Goal: Task Accomplishment & Management: Complete application form

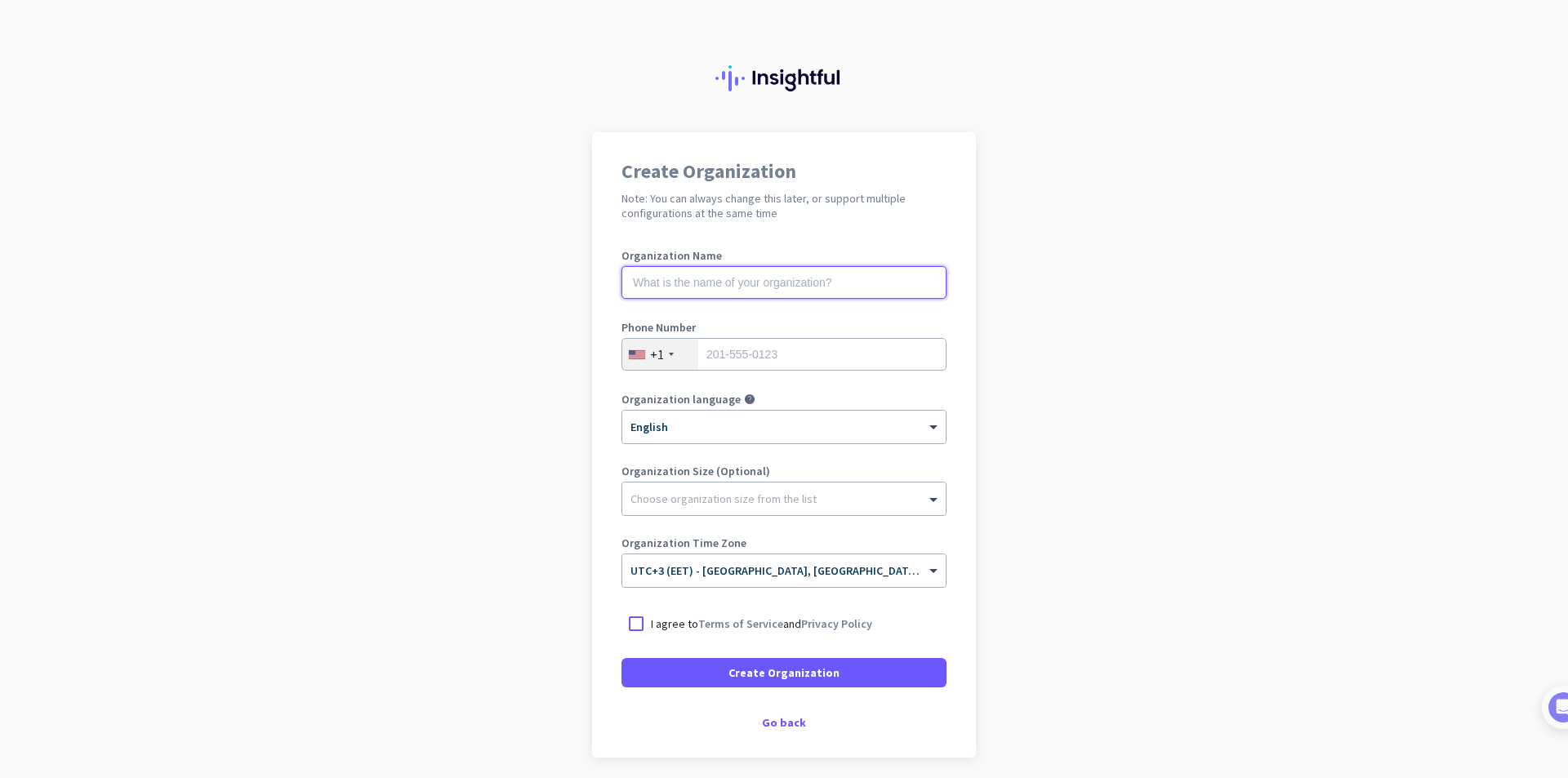
click at [779, 293] on input "text" at bounding box center [784, 282] width 325 height 33
paste input "[GEOGRAPHIC_DATA]"
type input "[GEOGRAPHIC_DATA]"
click at [775, 349] on input "tel" at bounding box center [784, 355] width 325 height 33
click at [623, 354] on div "+1" at bounding box center [660, 355] width 76 height 31
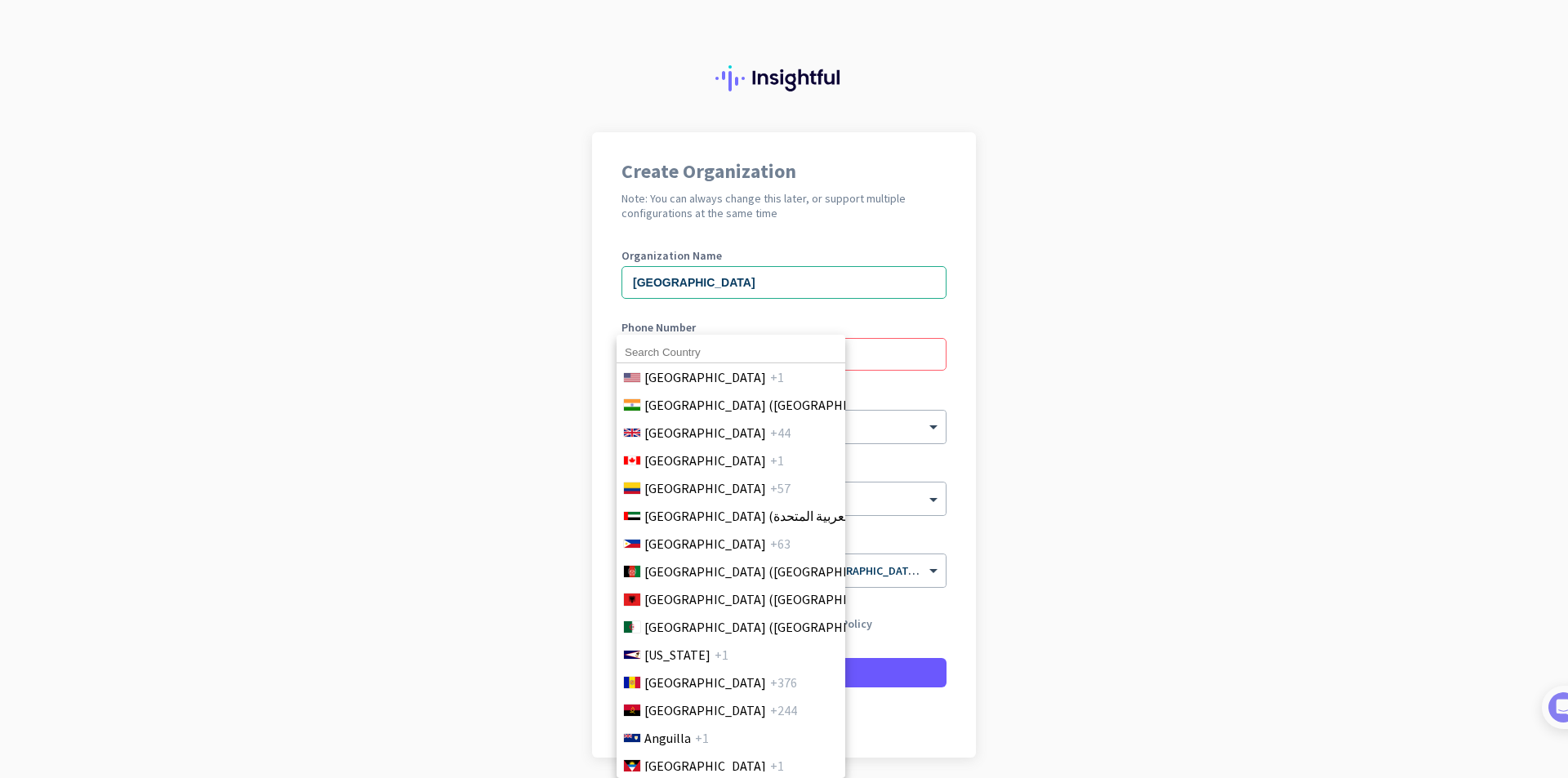
click at [634, 357] on div "[GEOGRAPHIC_DATA] +1 [GEOGRAPHIC_DATA] ([GEOGRAPHIC_DATA]) +91 [GEOGRAPHIC_DATA…" at bounding box center [730, 556] width 229 height 443
click at [649, 358] on input at bounding box center [730, 352] width 229 height 21
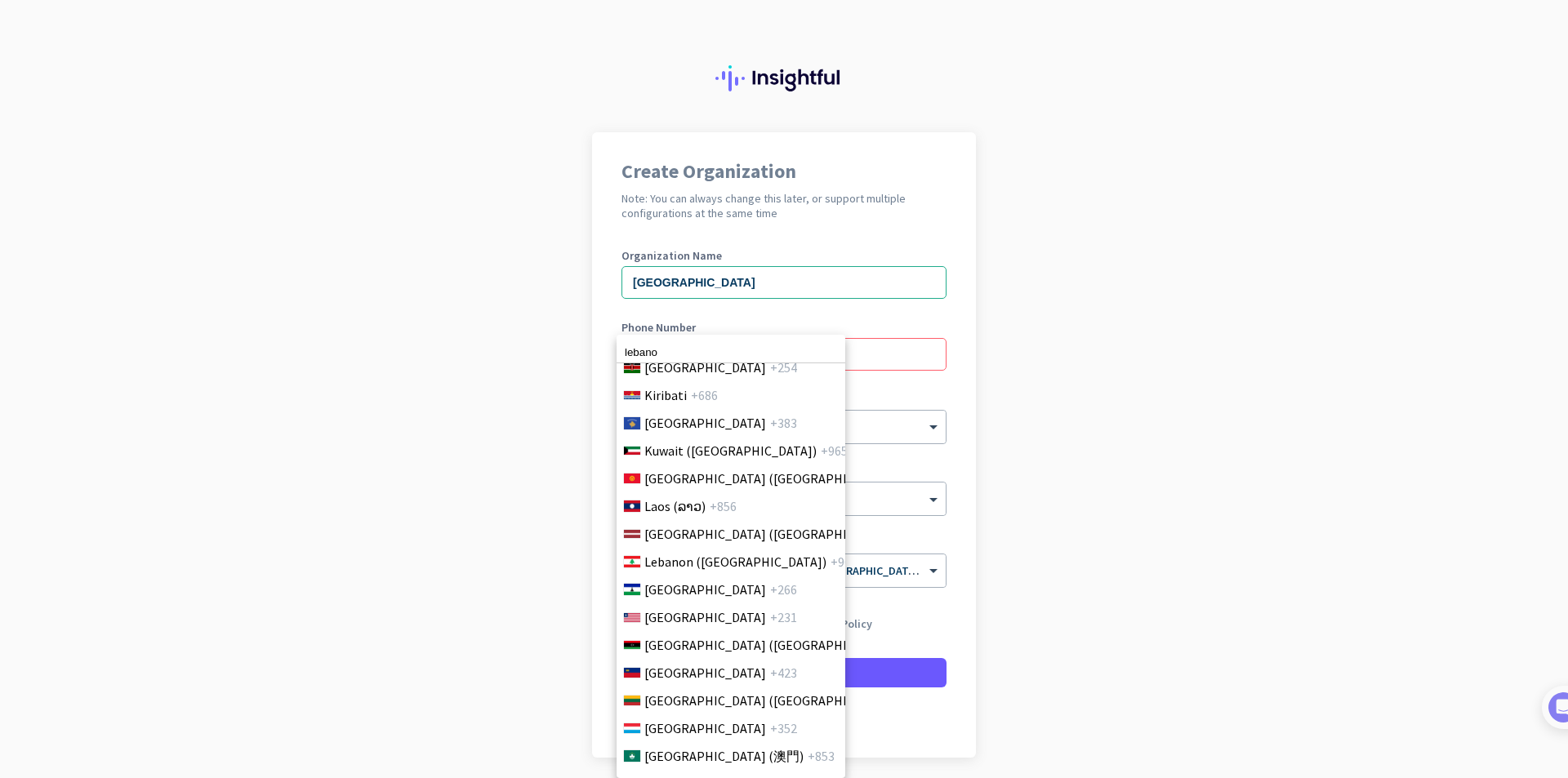
scroll to position [3259, 0]
type input "lebano"
click at [689, 568] on span "Lebanon (‫[GEOGRAPHIC_DATA]‬‎)" at bounding box center [736, 560] width 182 height 19
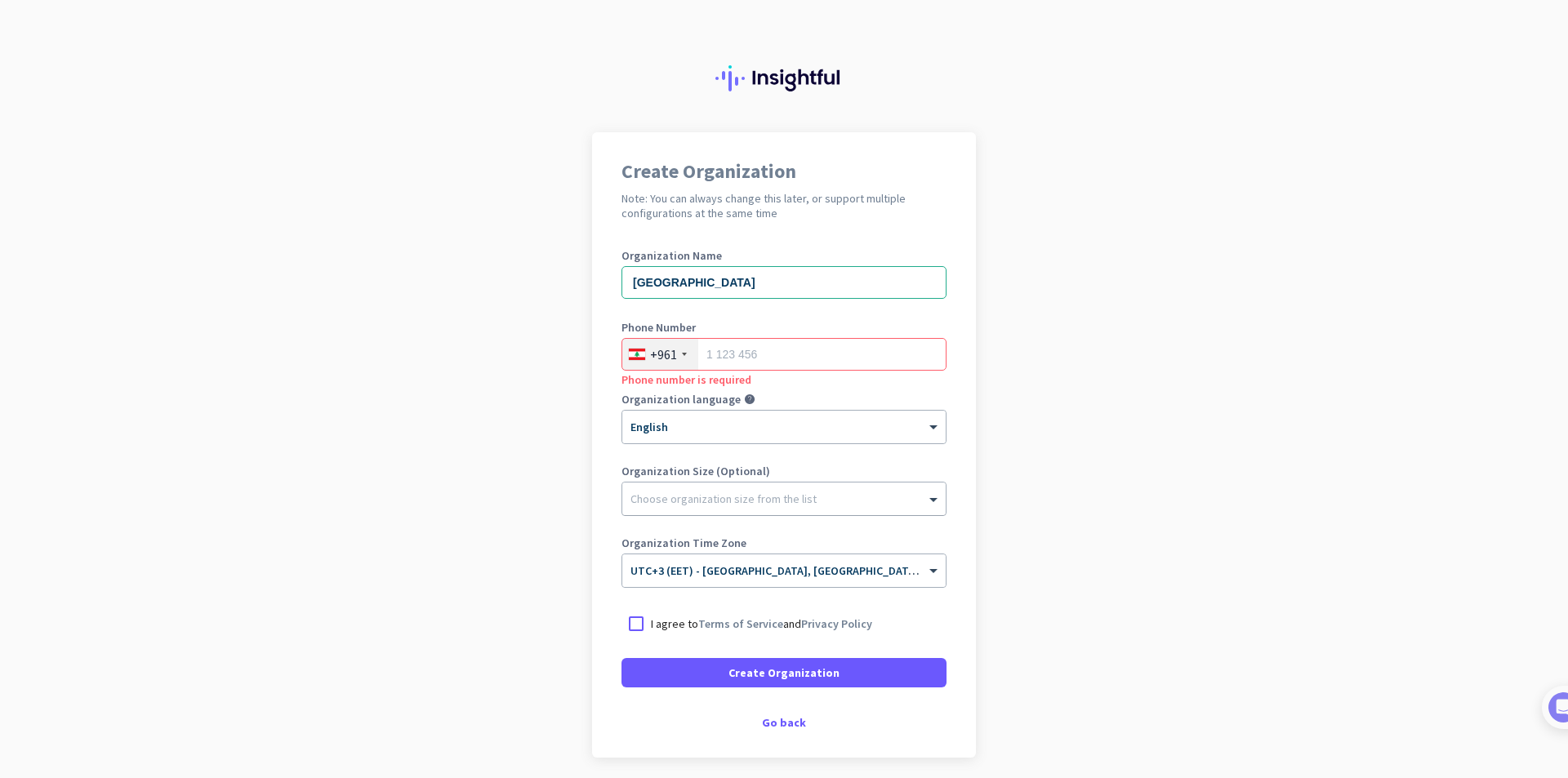
click at [687, 486] on div "Choose organization size from the list" at bounding box center [784, 499] width 324 height 33
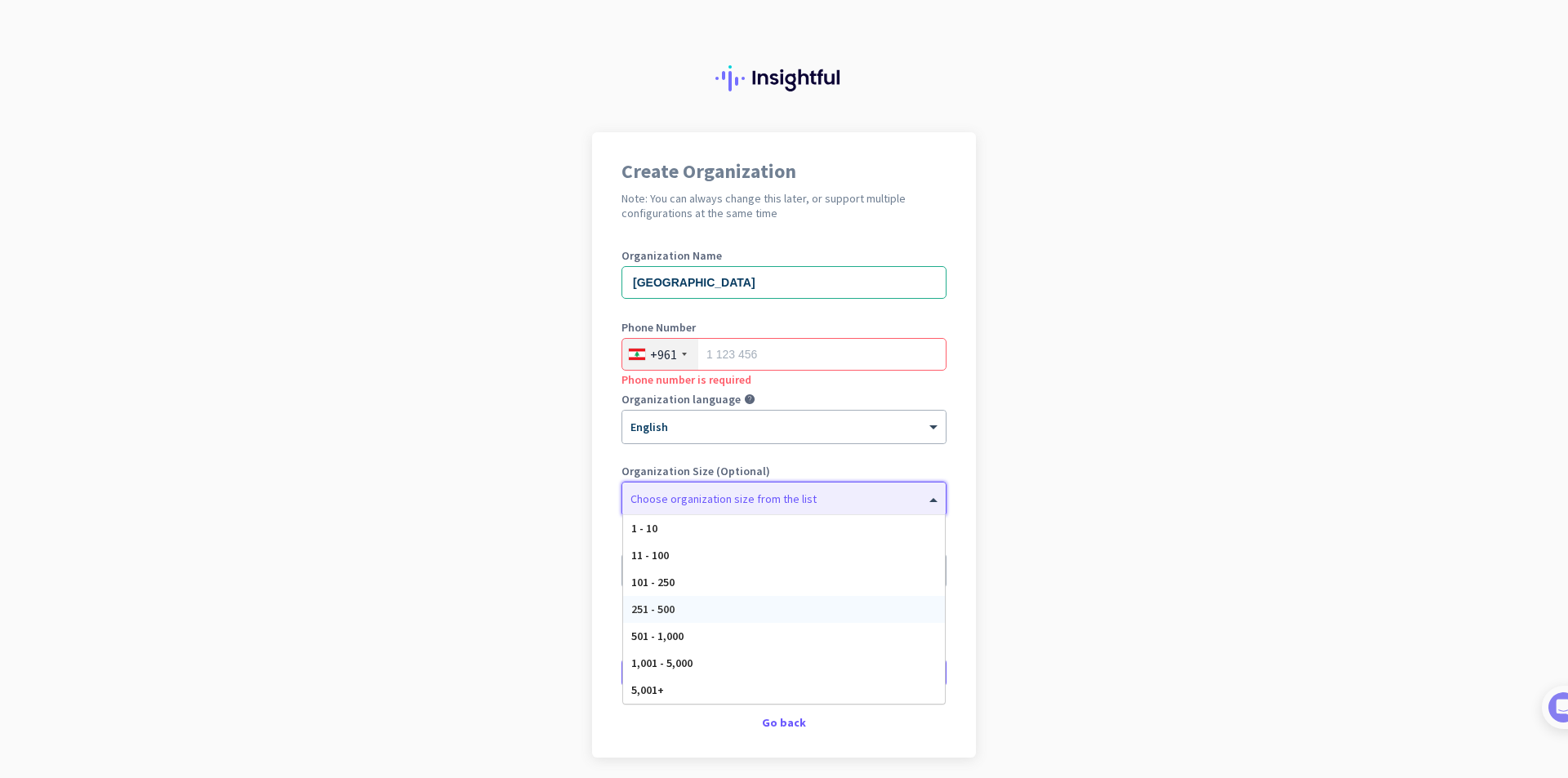
click at [670, 609] on div "251 - 500" at bounding box center [784, 609] width 322 height 27
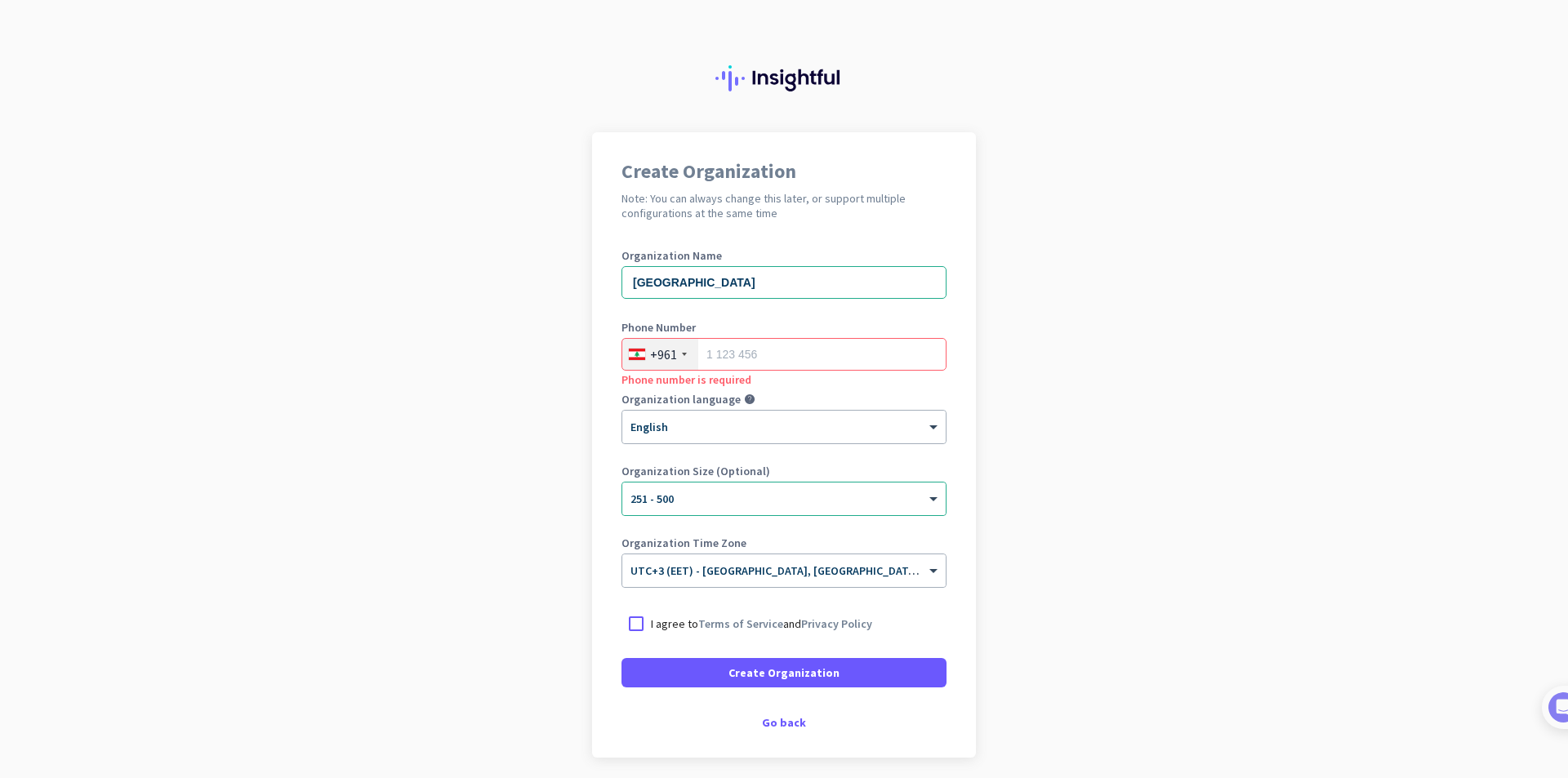
click at [679, 635] on div "I agree to Terms of Service and Privacy Policy" at bounding box center [784, 624] width 325 height 29
click at [681, 629] on p "I agree to Terms of Service and Privacy Policy" at bounding box center [761, 624] width 222 height 17
click at [0, 0] on input "I agree to Terms of Service and Privacy Policy" at bounding box center [0, 0] width 0 height 0
click at [687, 582] on div "× UTC+3 (EET) - [GEOGRAPHIC_DATA], [GEOGRAPHIC_DATA], [GEOGRAPHIC_DATA], [GEOGR…" at bounding box center [784, 571] width 324 height 33
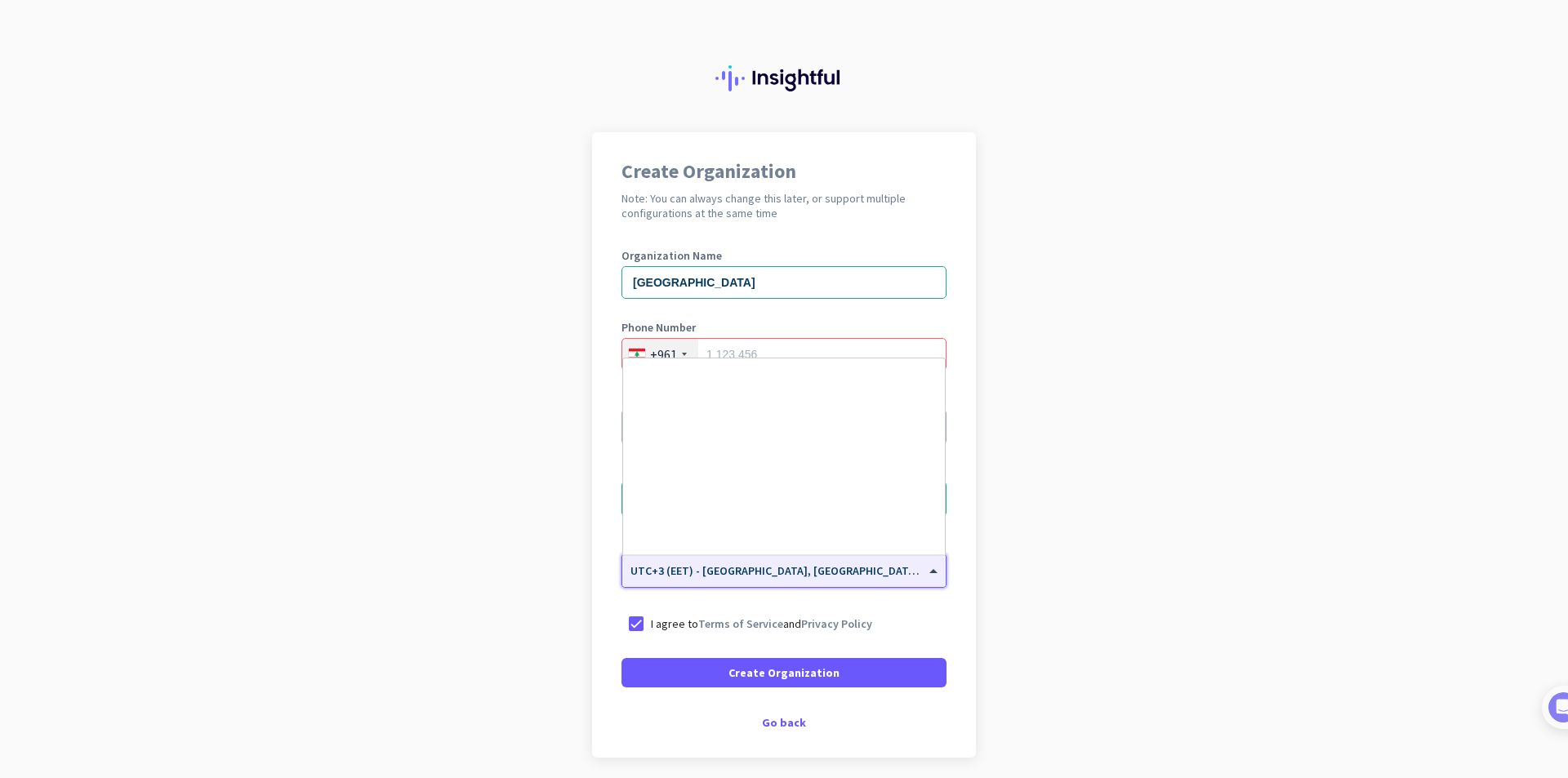
scroll to position [5443, 0]
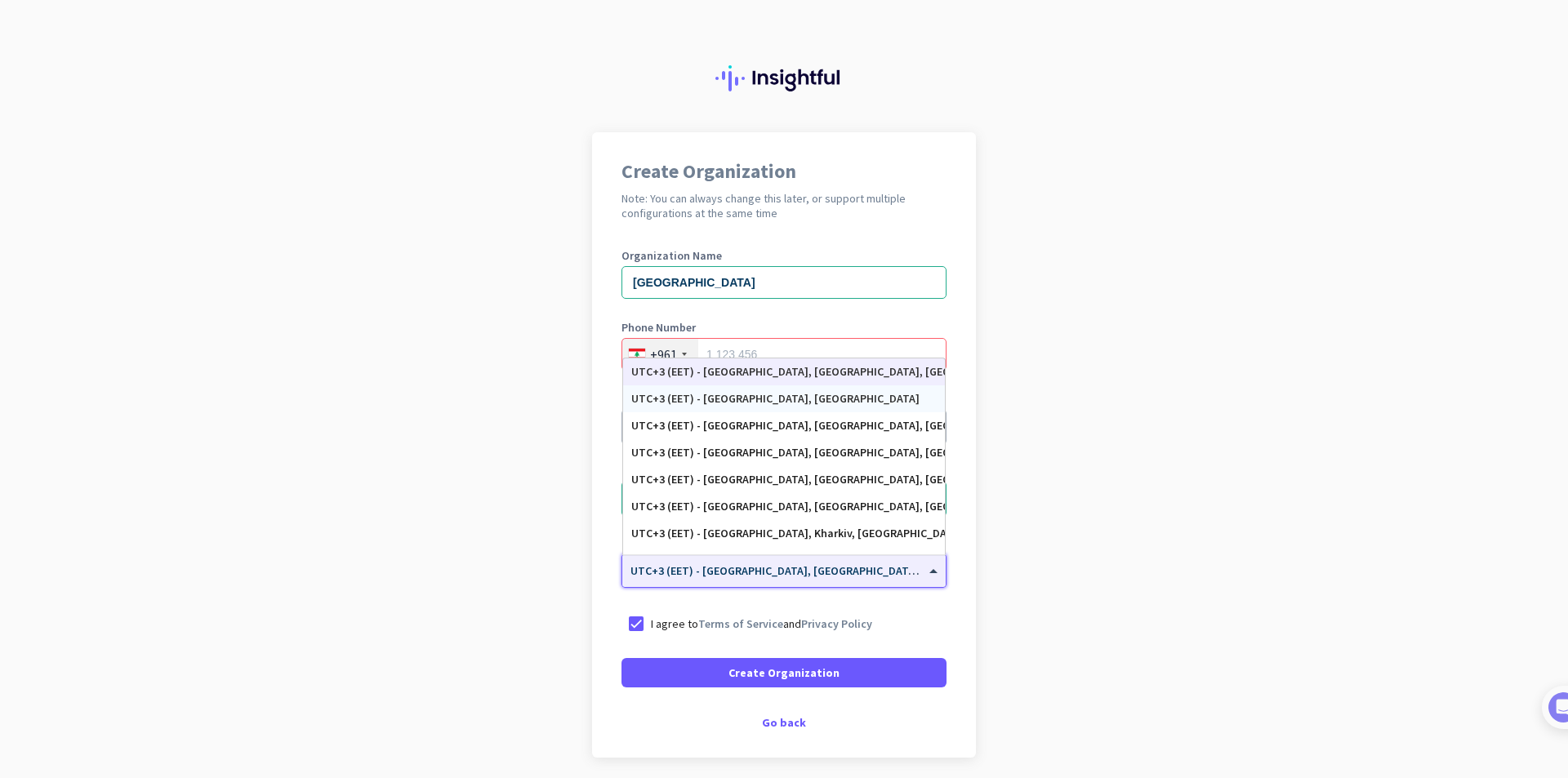
click at [1148, 408] on app-onboarding-organization "Create Organization Note: You can always change this later, or support multiple…" at bounding box center [784, 486] width 1568 height 707
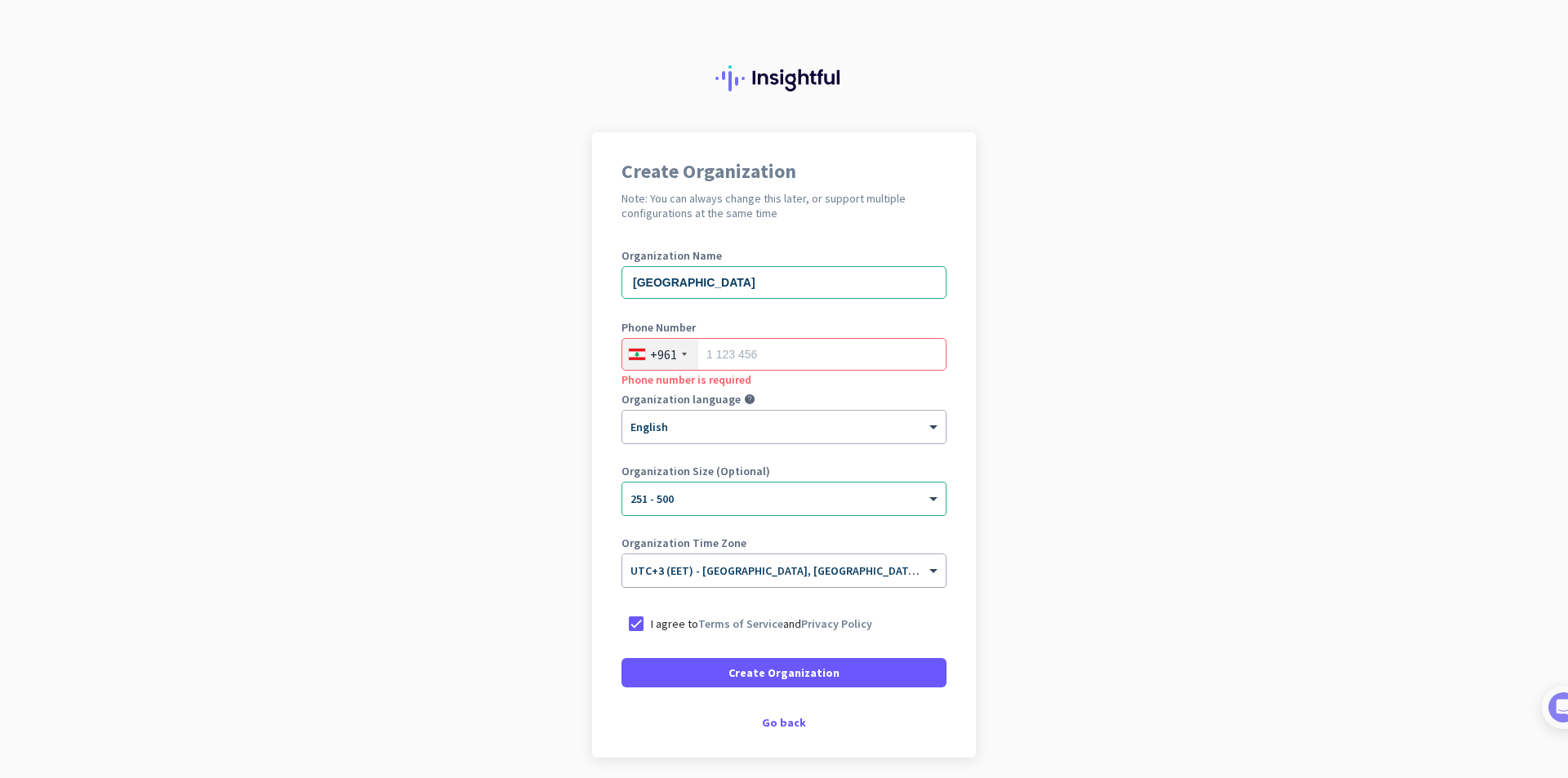
click at [798, 565] on input "text" at bounding box center [768, 565] width 274 height 12
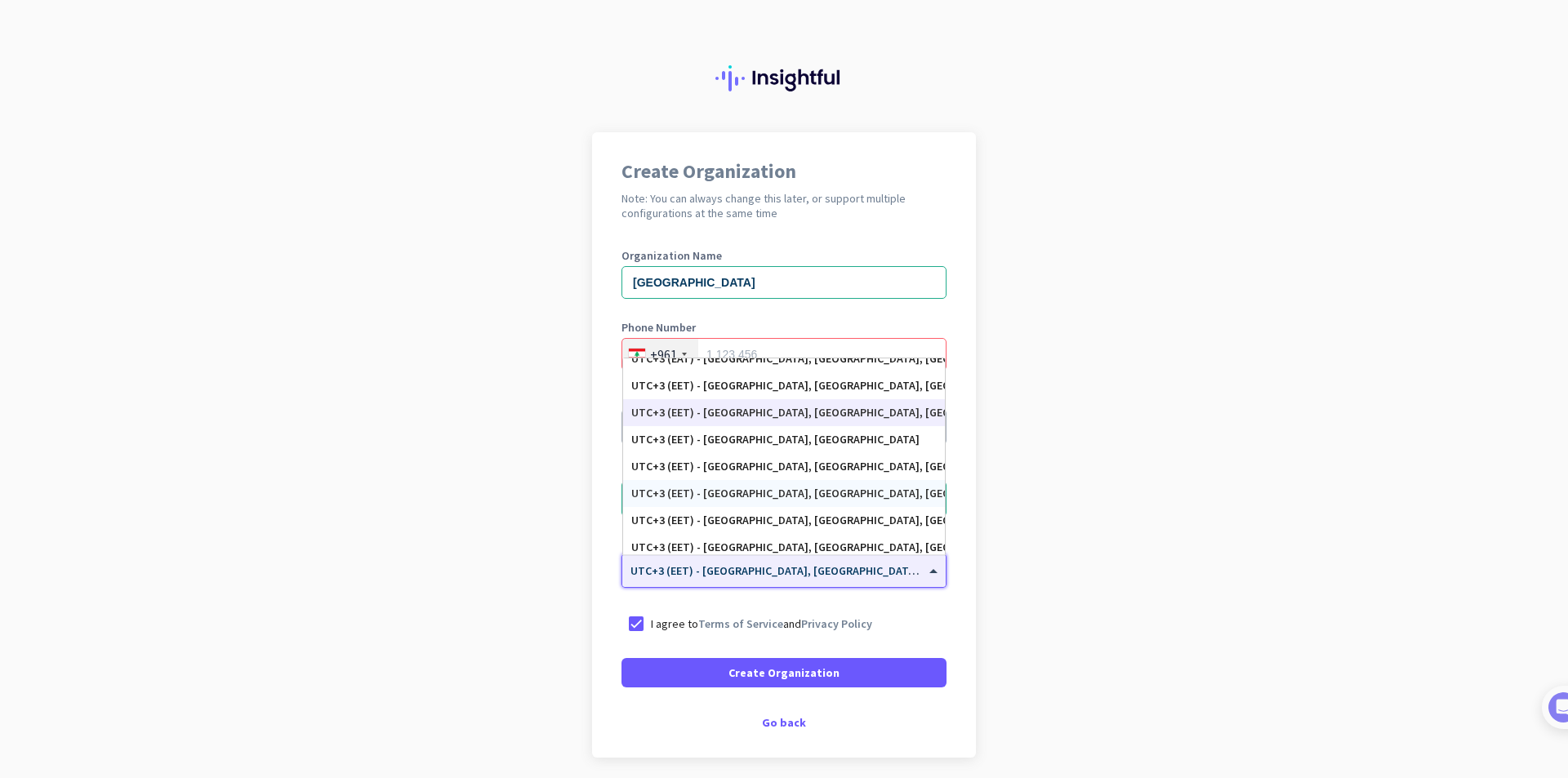
scroll to position [5361, 0]
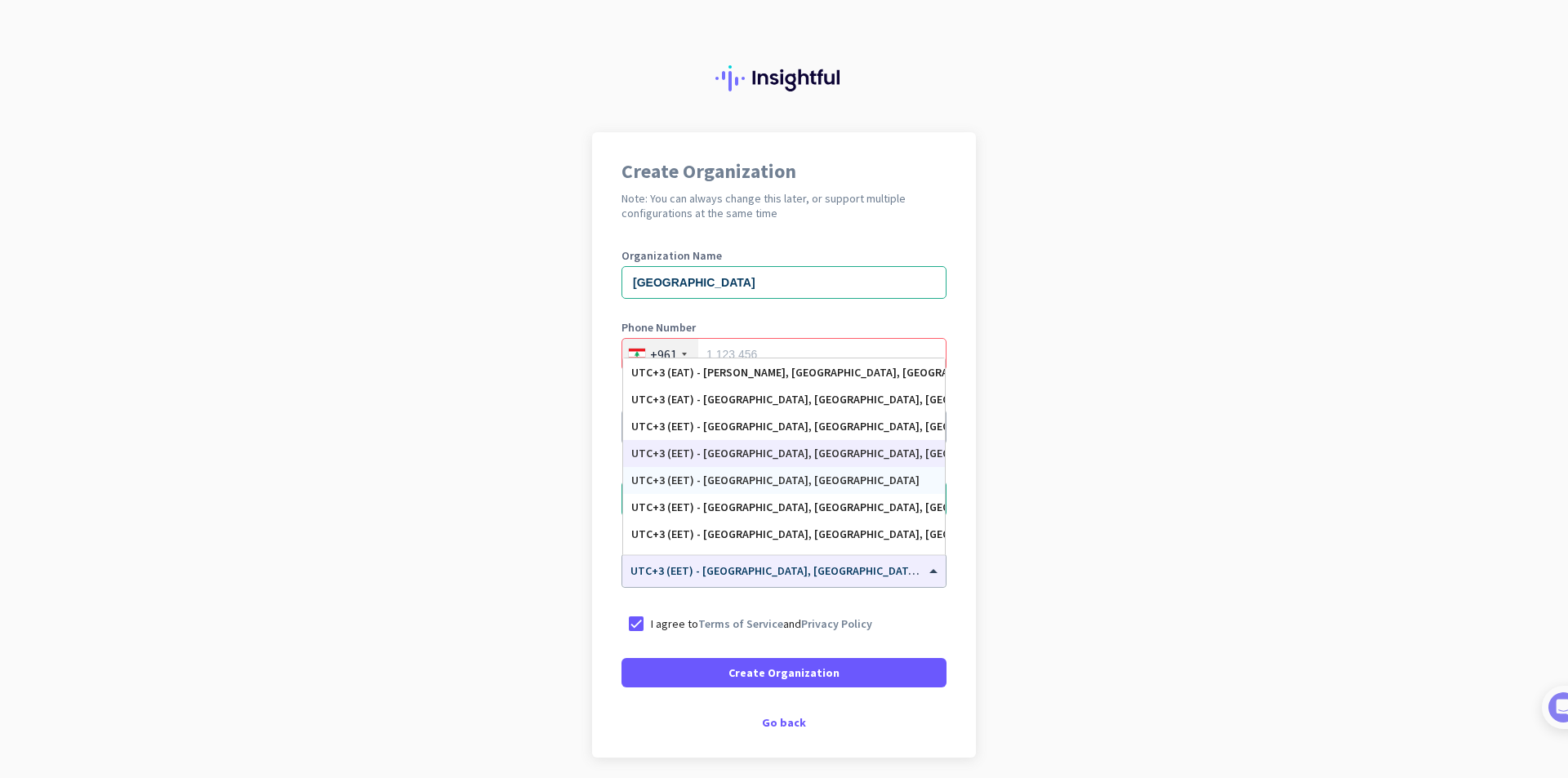
click at [1002, 463] on app-onboarding-organization "Create Organization Note: You can always change this later, or support multiple…" at bounding box center [784, 486] width 1568 height 707
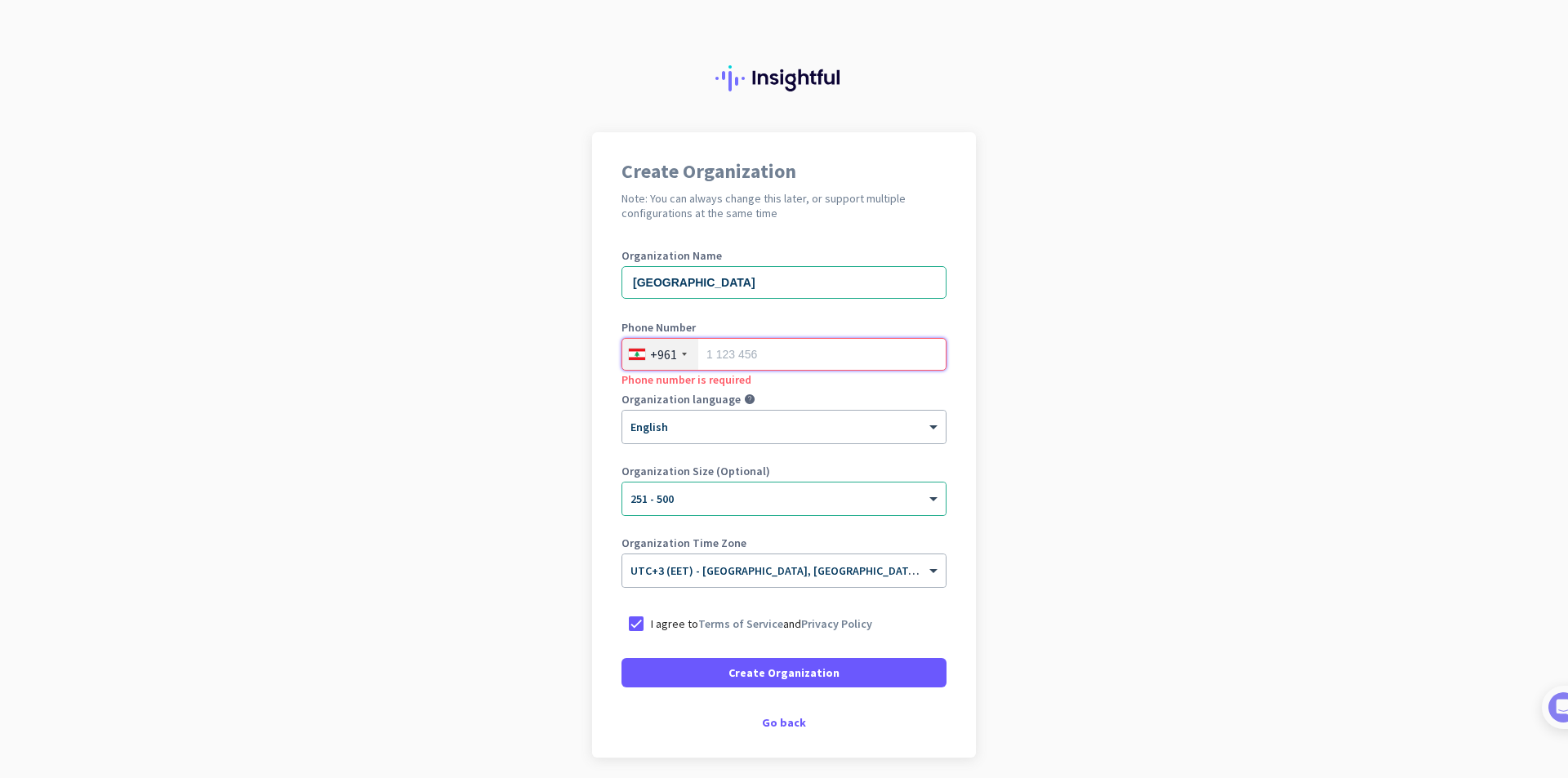
click at [713, 355] on input "tel" at bounding box center [784, 355] width 325 height 33
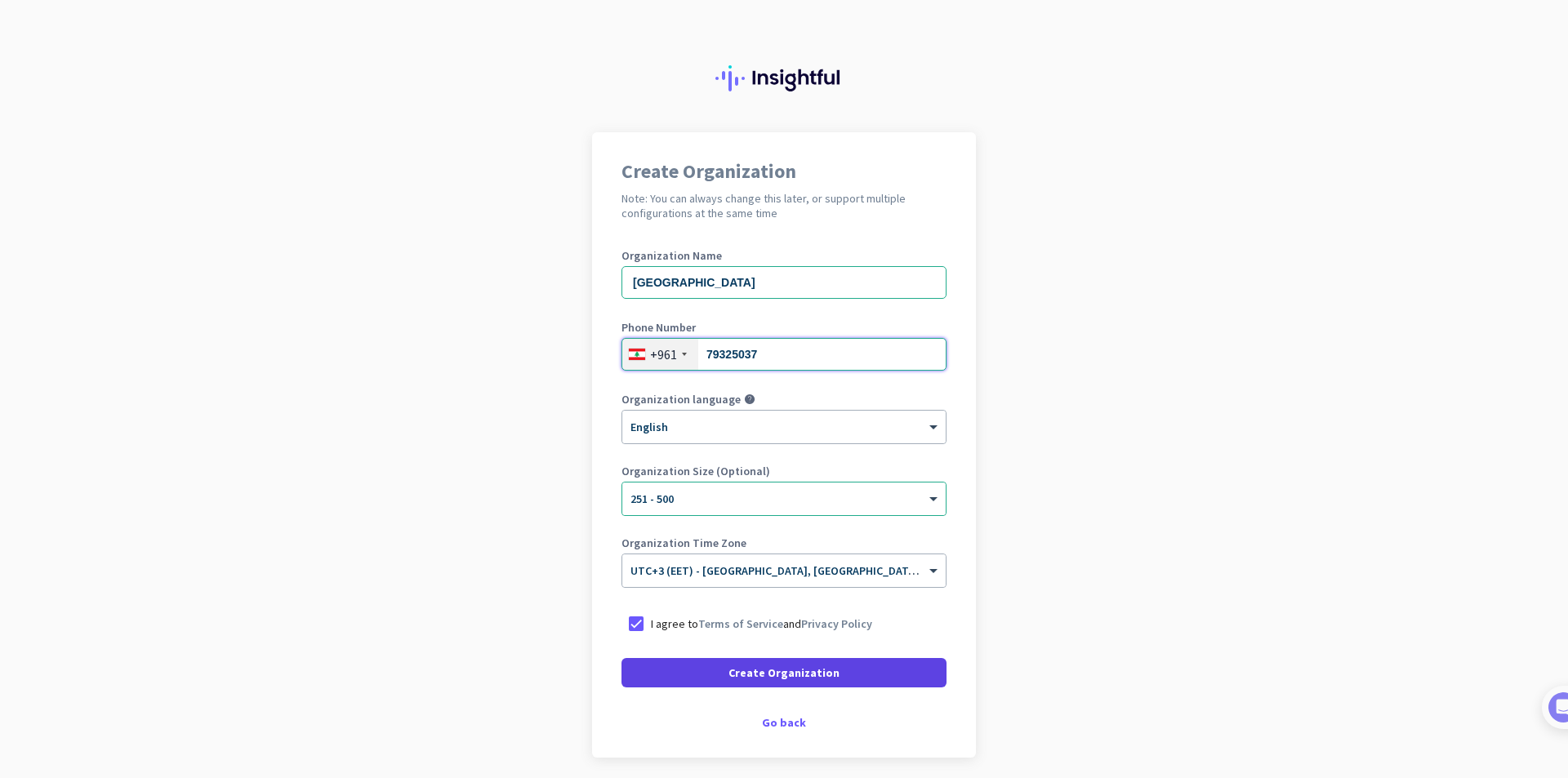
type input "79325037"
click at [784, 669] on span "Create Organization" at bounding box center [784, 673] width 111 height 17
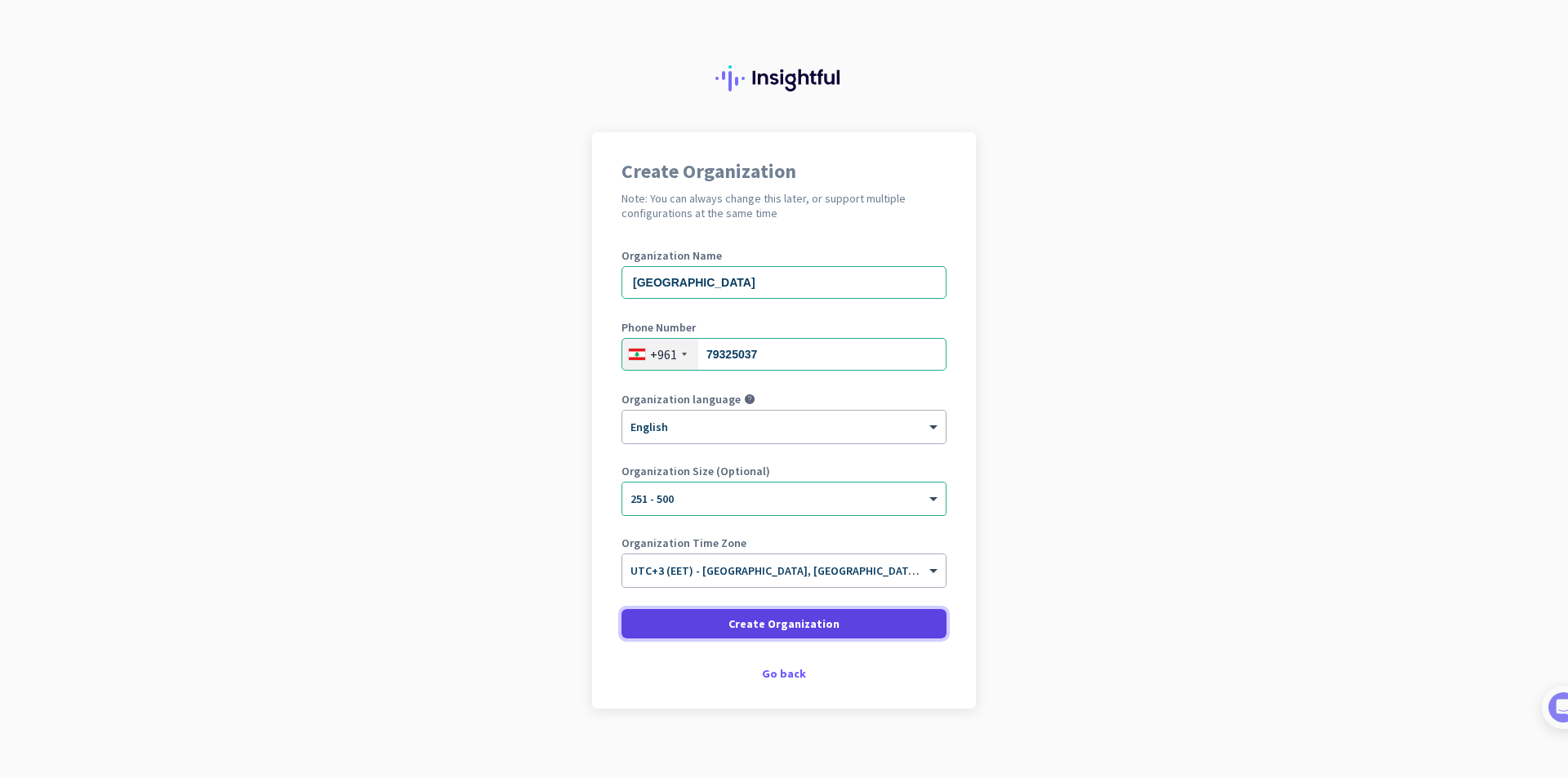
click at [838, 613] on span at bounding box center [784, 624] width 325 height 40
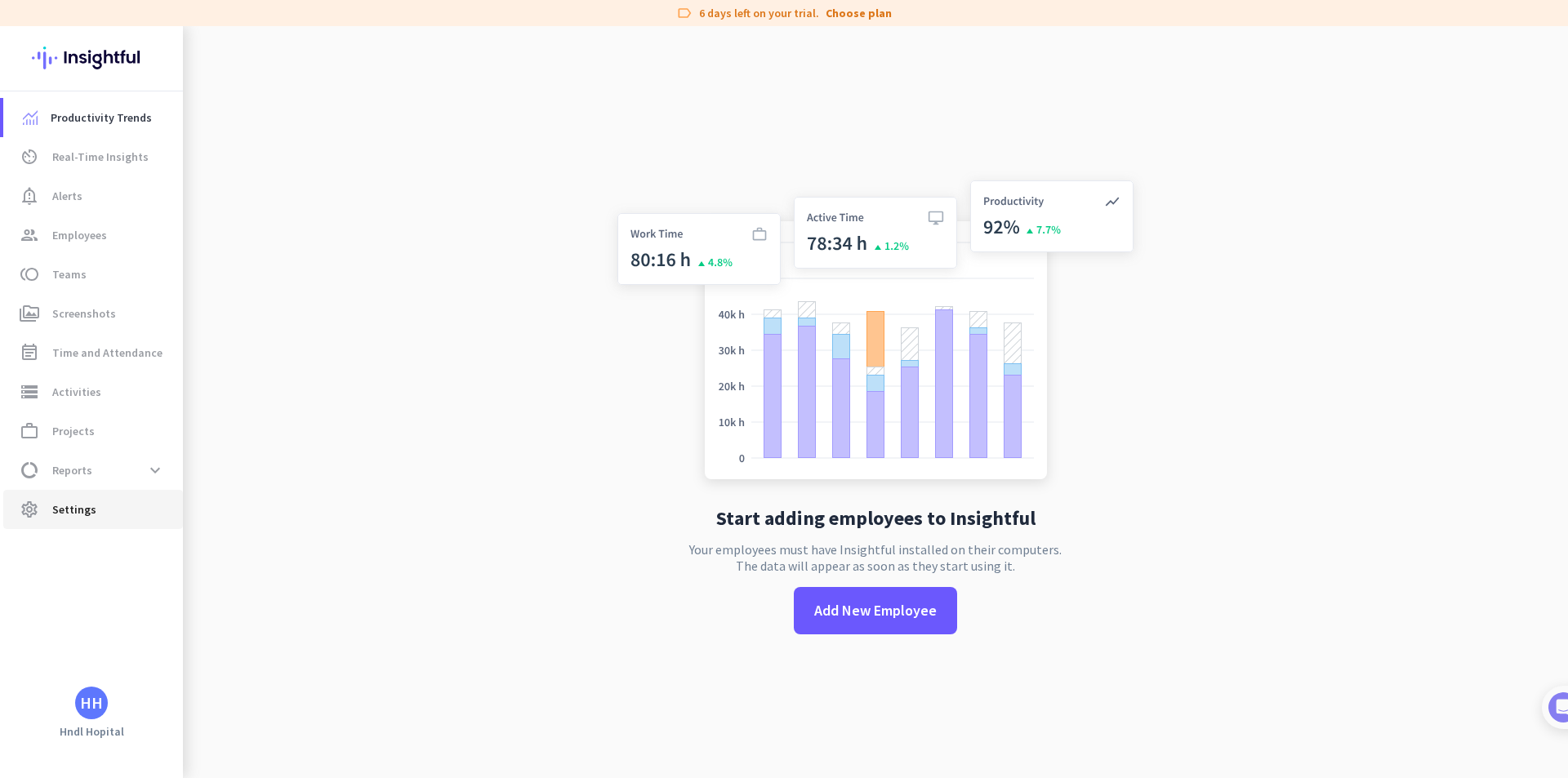
click at [125, 501] on span "settings Settings" at bounding box center [93, 509] width 154 height 19
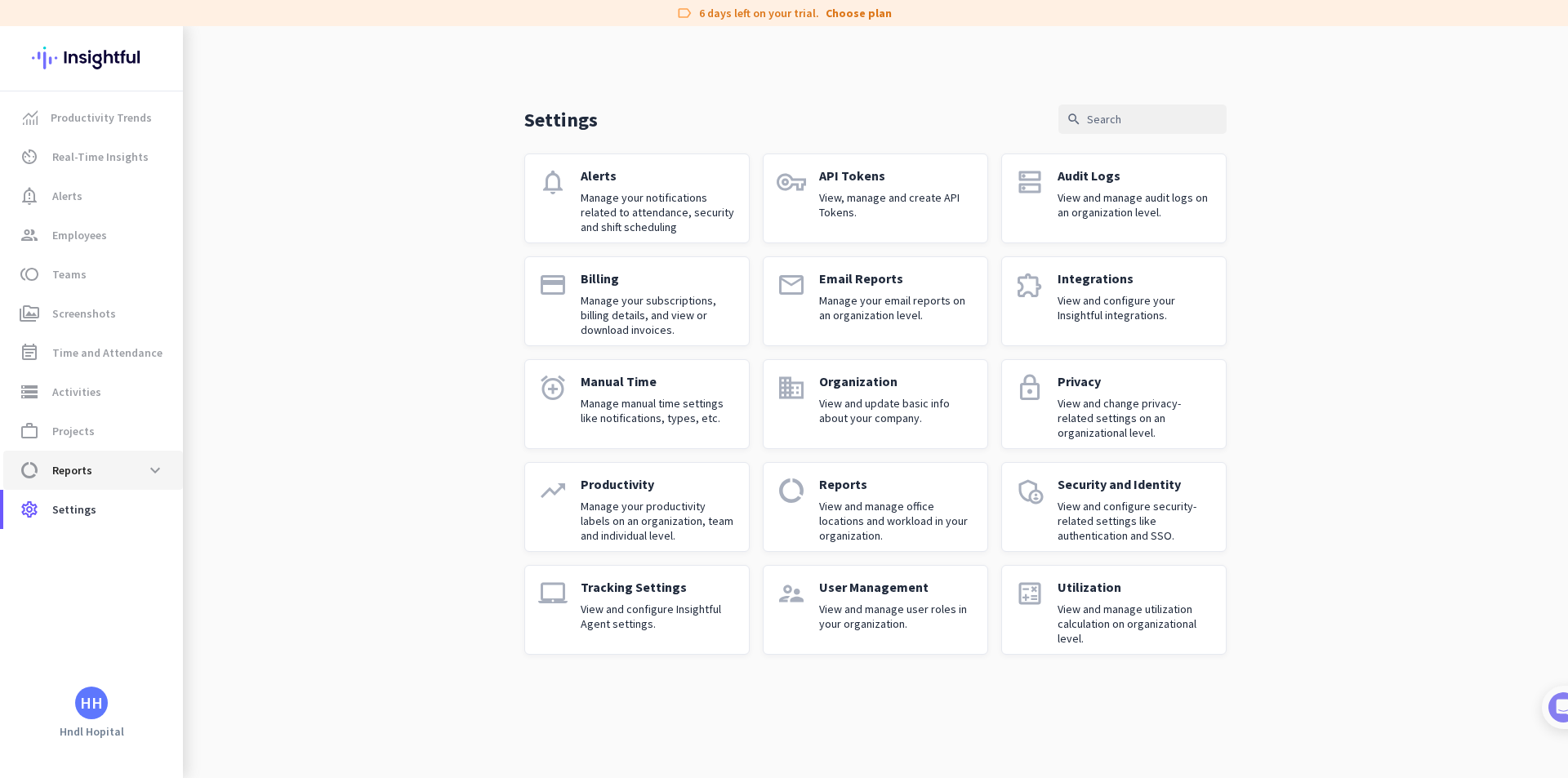
click at [142, 488] on link "data_usage Reports expand_more" at bounding box center [93, 470] width 179 height 40
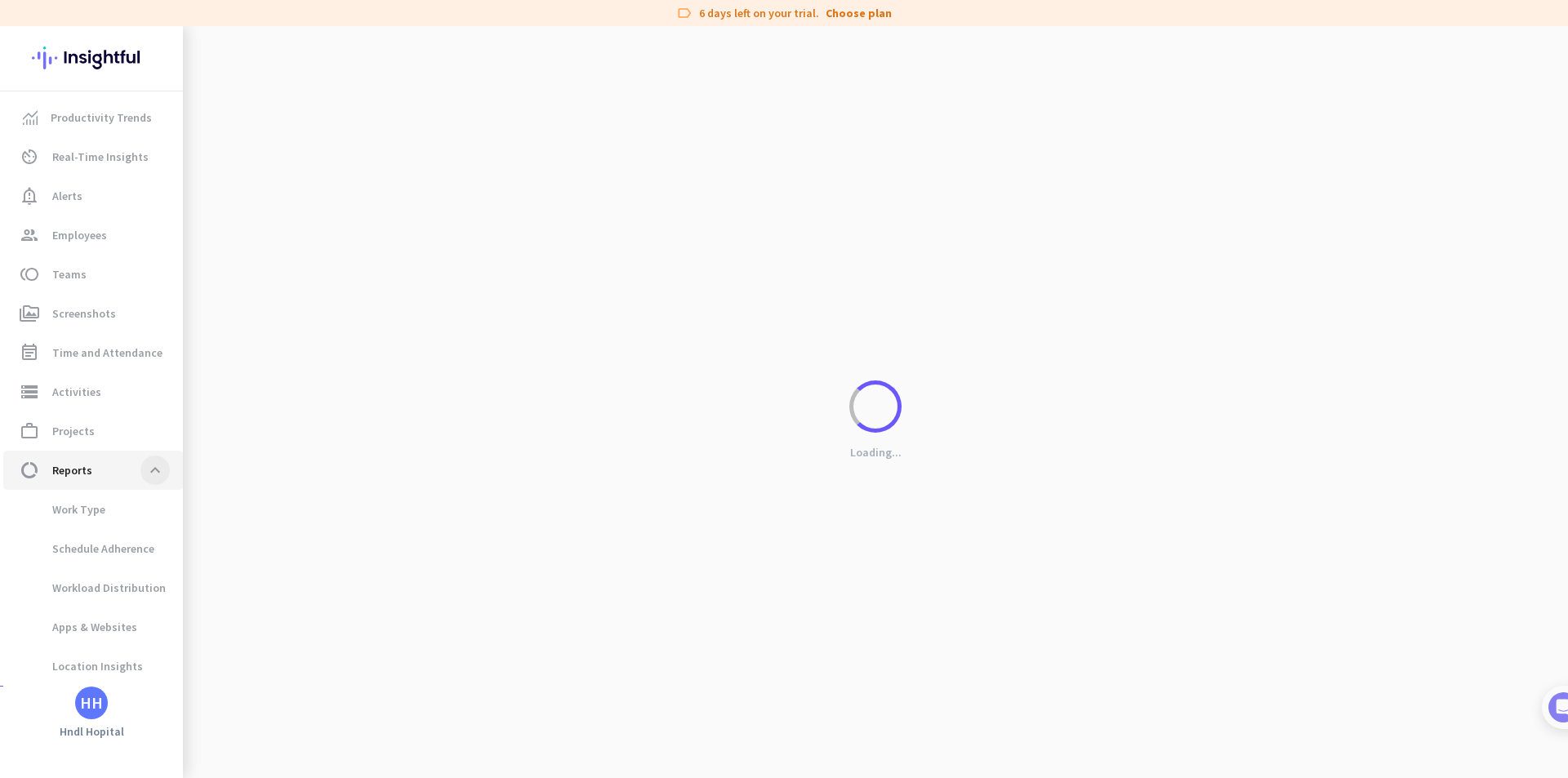
click at [143, 485] on span at bounding box center [155, 470] width 29 height 29
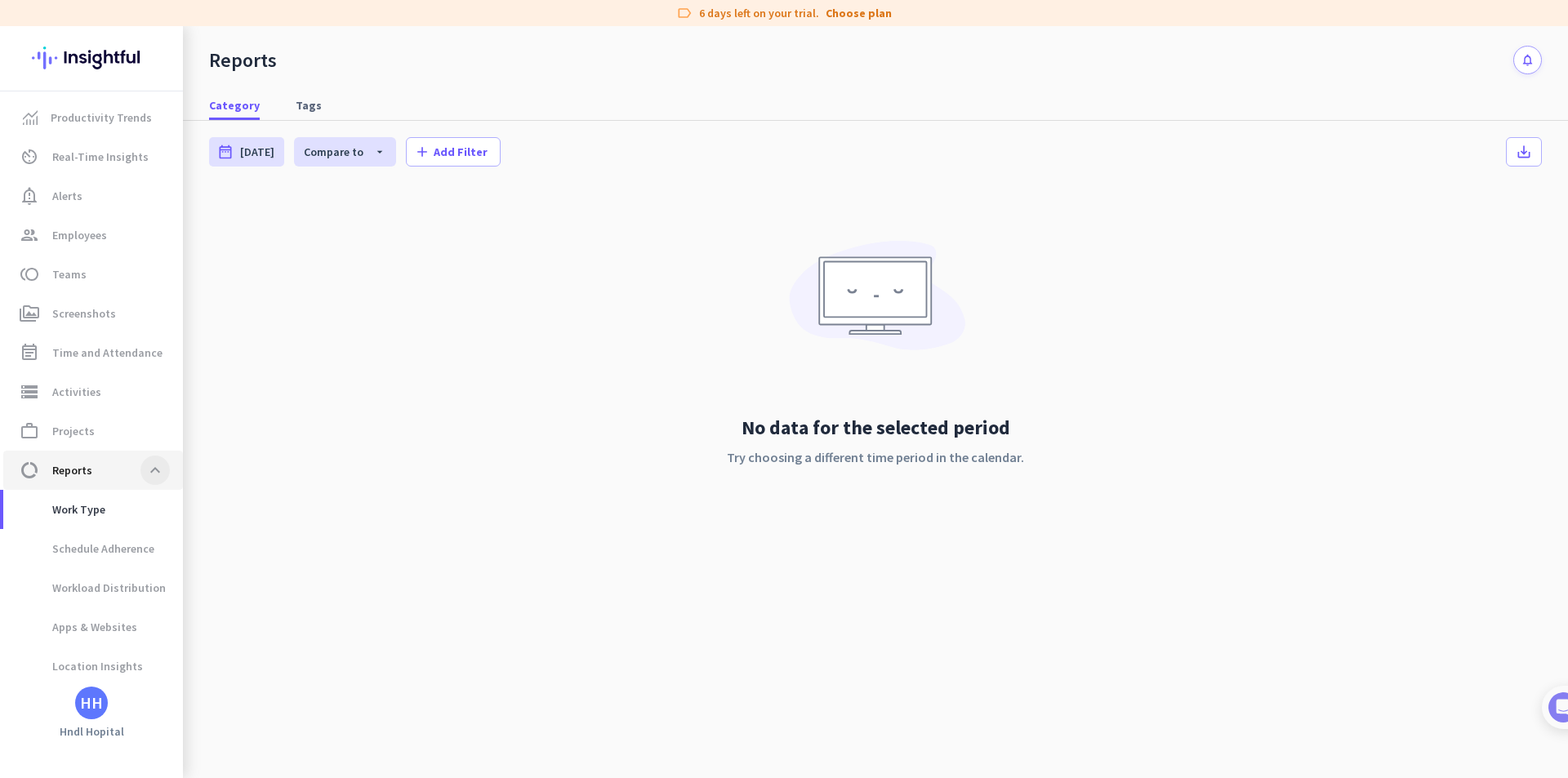
click at [155, 469] on span at bounding box center [155, 470] width 29 height 29
click at [136, 686] on link "settings Settings" at bounding box center [93, 705] width 179 height 40
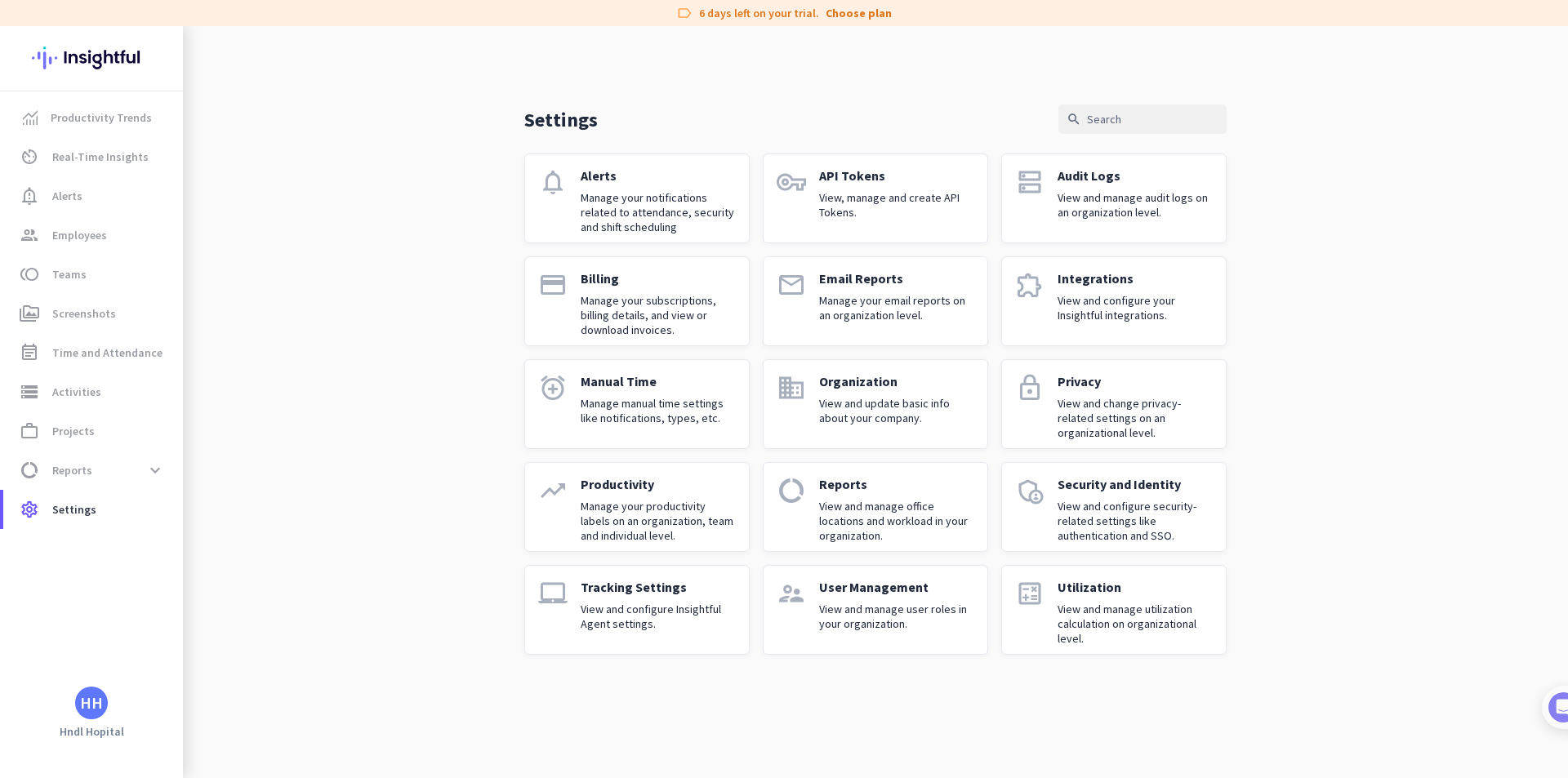
click at [724, 291] on div "Billing Manage your subscriptions, billing details, and view or download invoic…" at bounding box center [658, 301] width 155 height 62
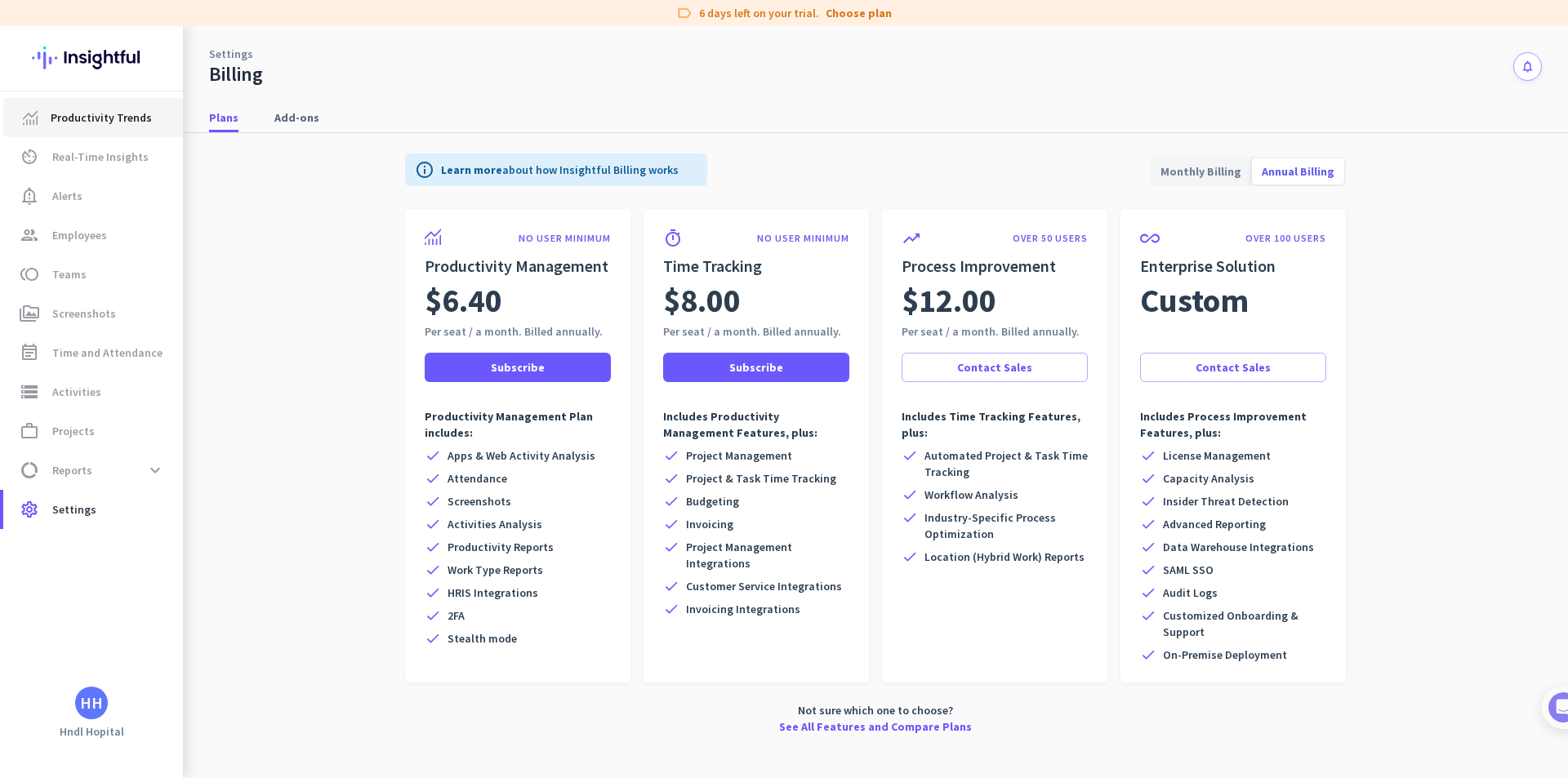
click at [106, 120] on span "Productivity Trends" at bounding box center [101, 117] width 101 height 19
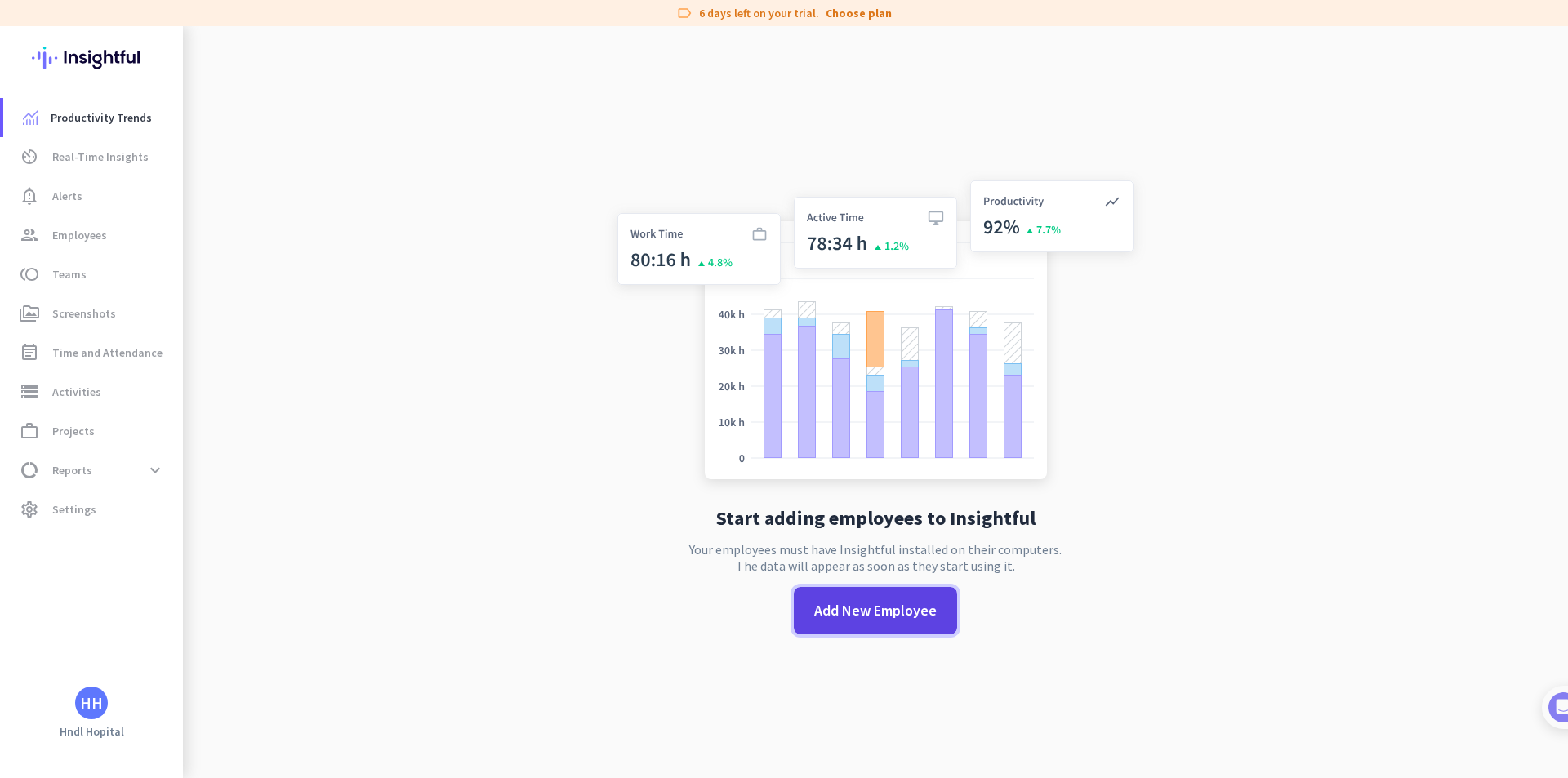
click at [808, 591] on span at bounding box center [876, 611] width 164 height 40
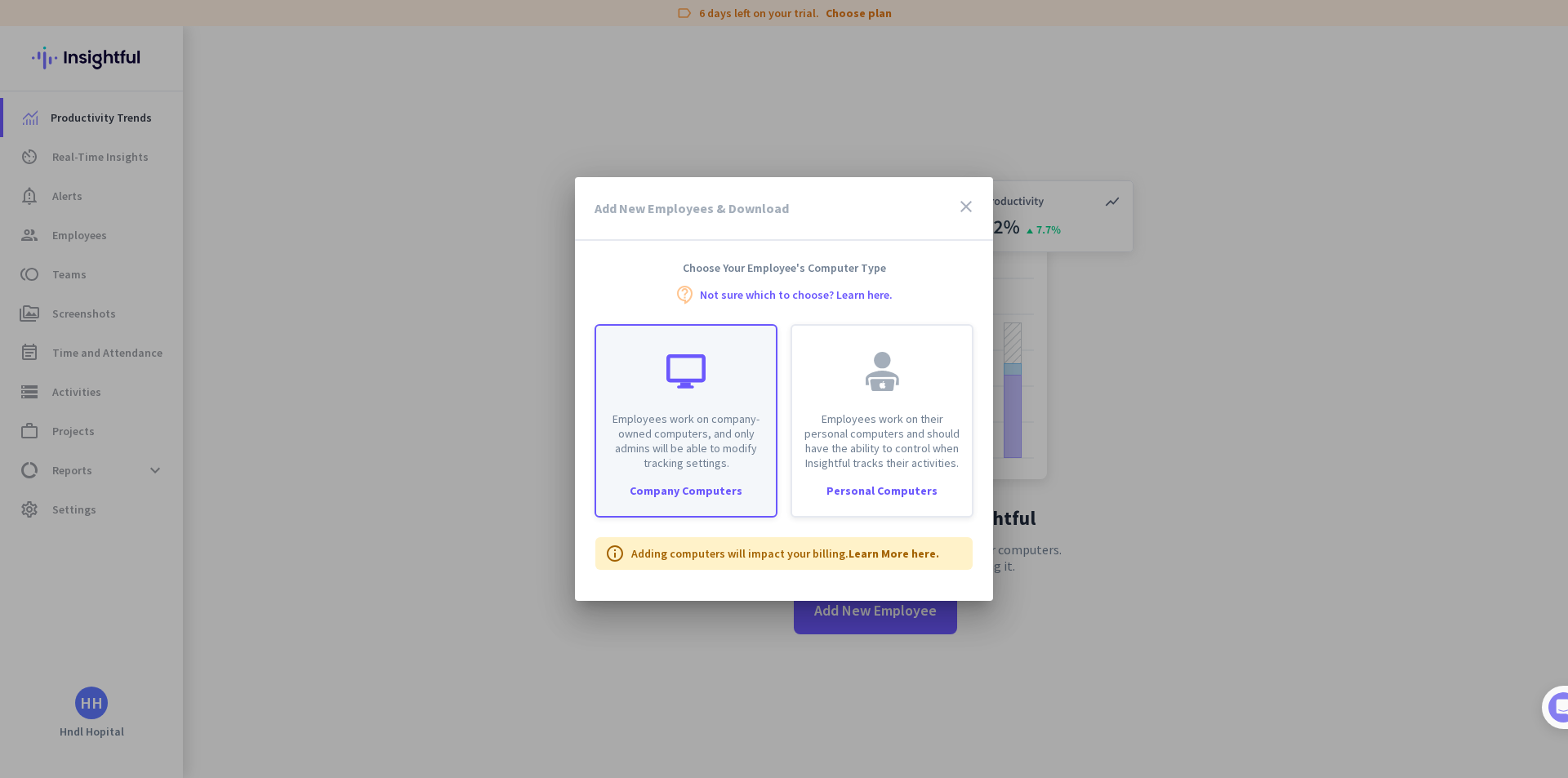
click at [719, 362] on div "Employees work on company-owned computers, and only admins will be able to modi…" at bounding box center [685, 397] width 179 height 144
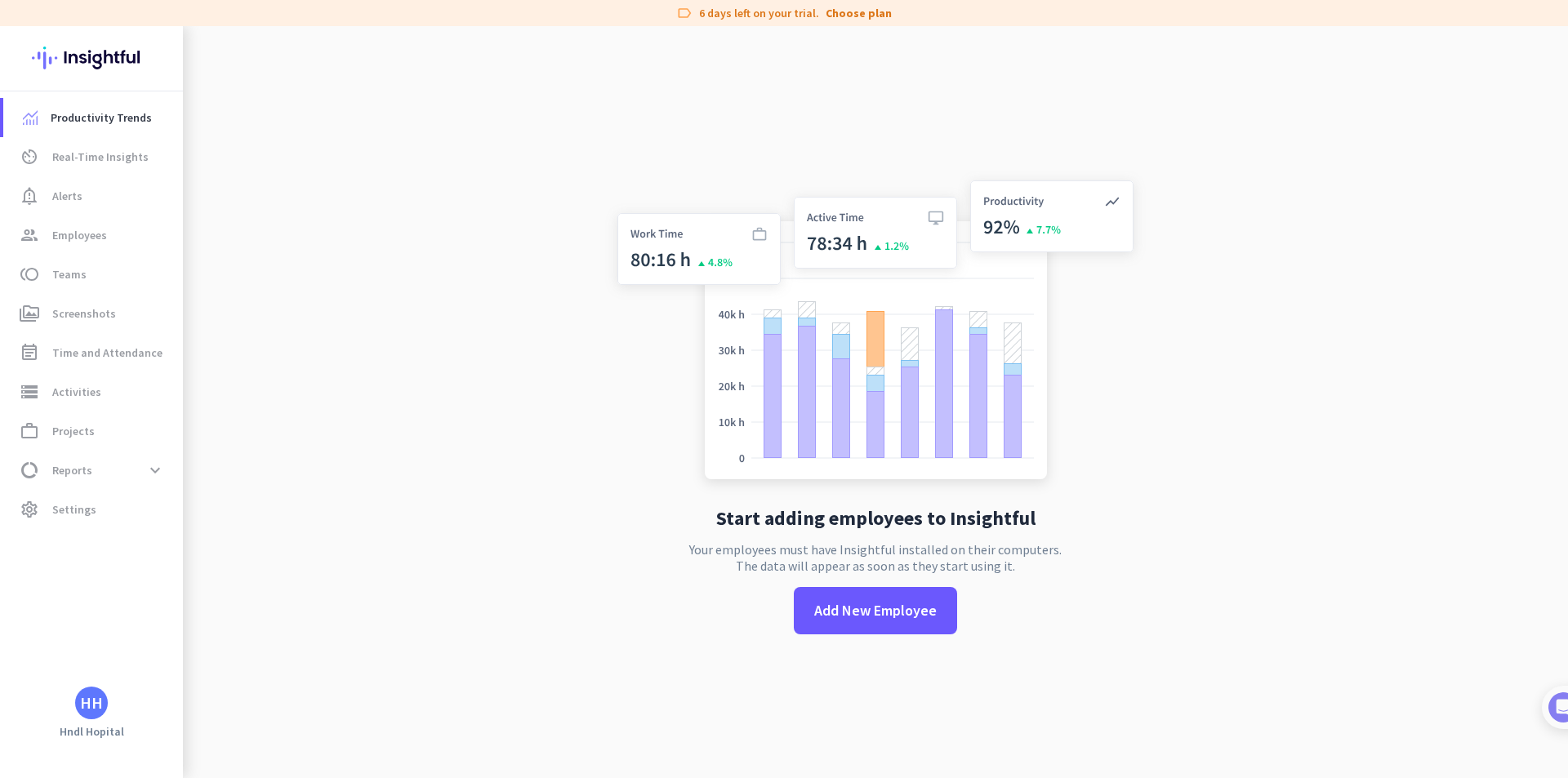
type input "[URL][DOMAIN_NAME]"
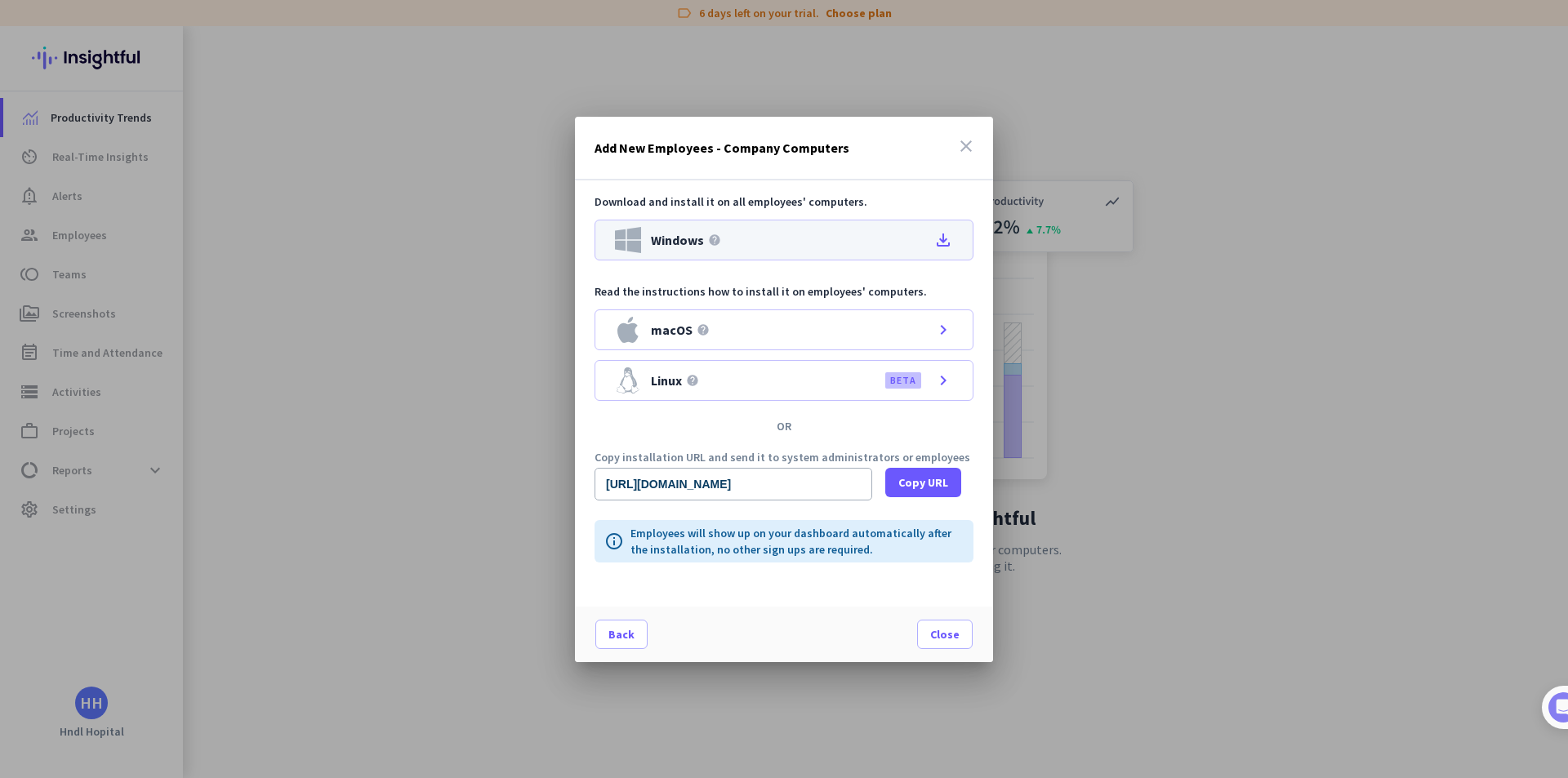
click at [944, 243] on icon "file_download" at bounding box center [943, 239] width 19 height 19
click at [1400, 174] on div at bounding box center [784, 389] width 1568 height 778
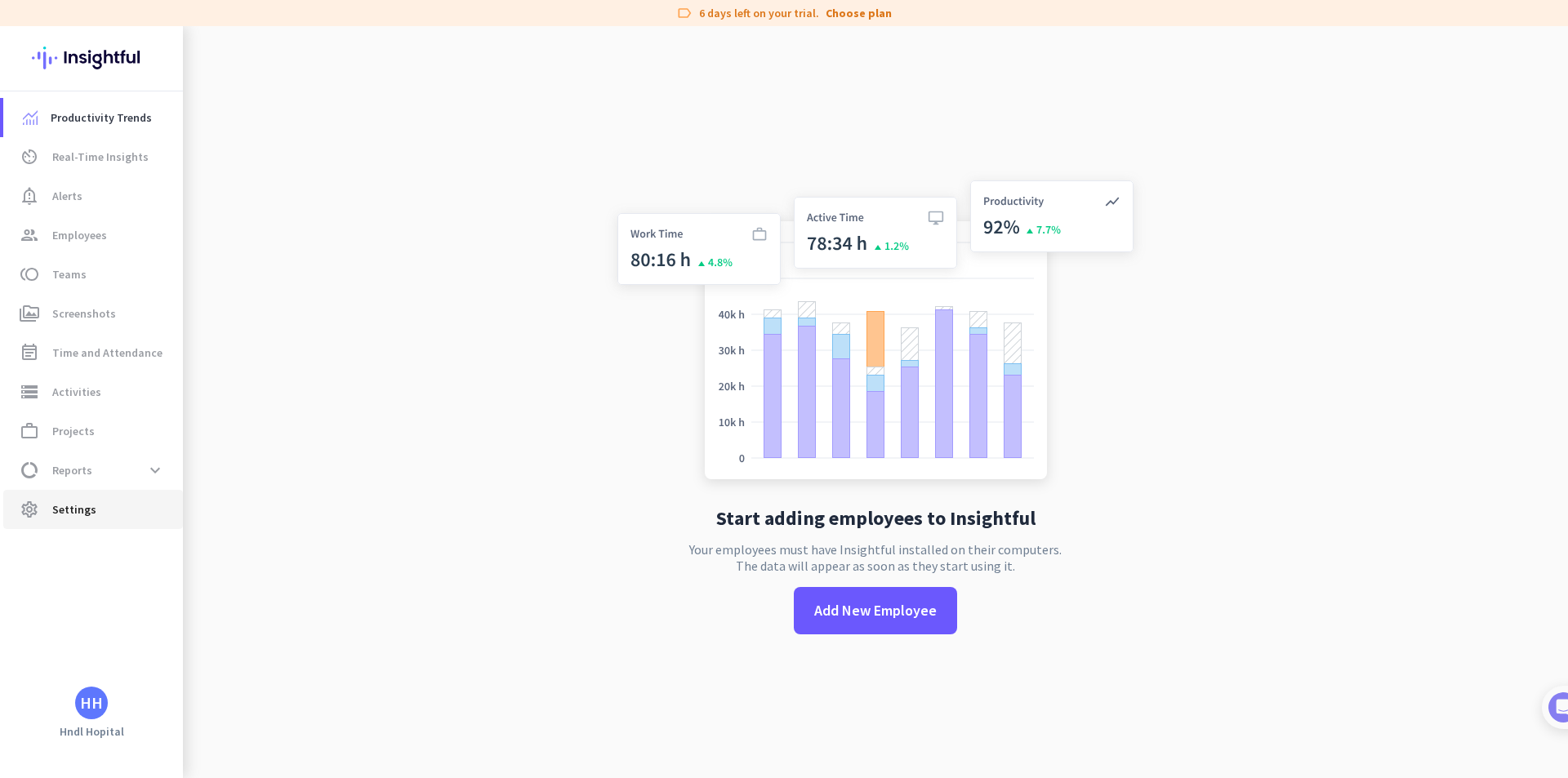
click at [93, 517] on span "settings Settings" at bounding box center [93, 509] width 154 height 19
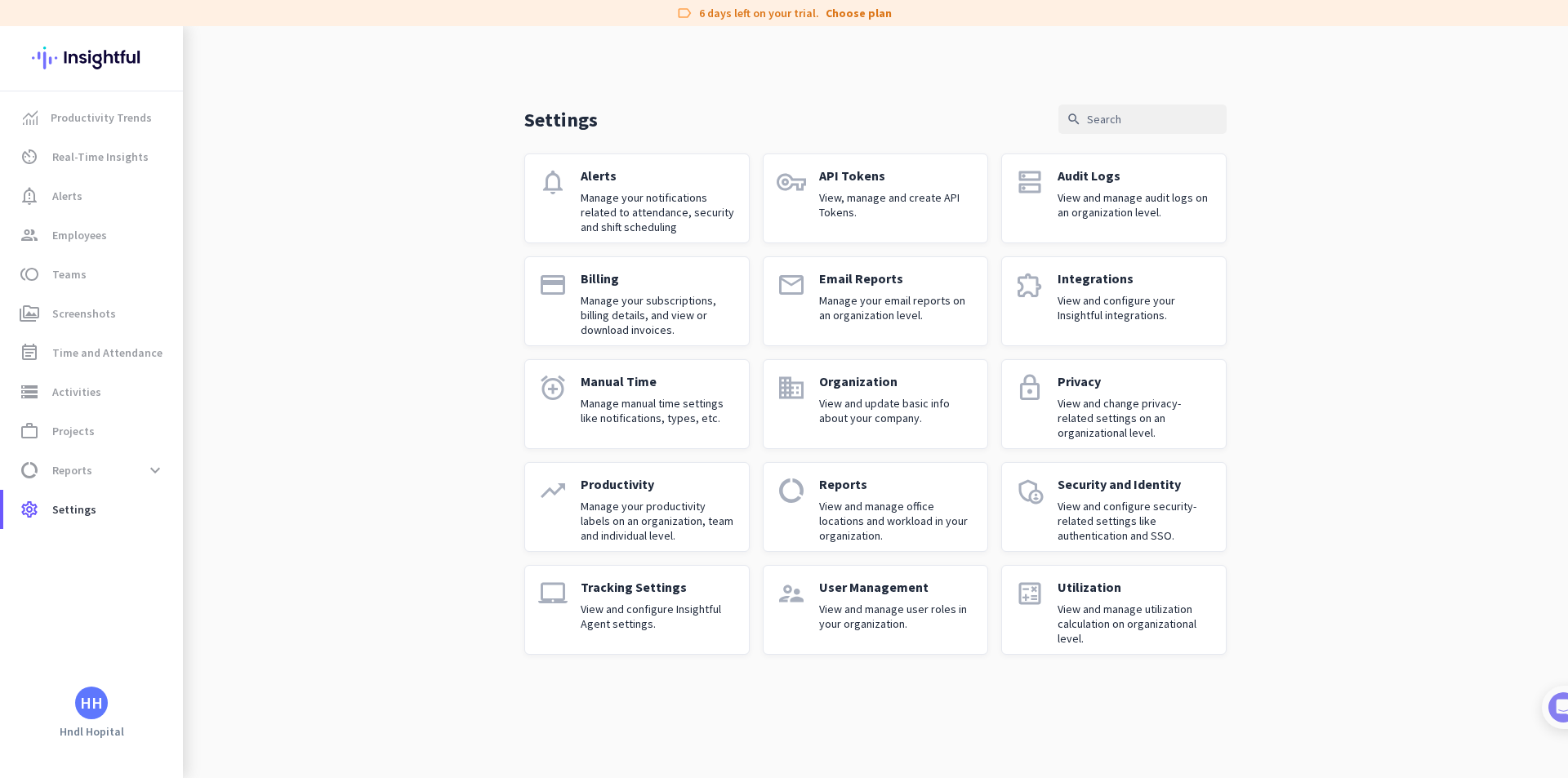
click at [1057, 364] on link "lock Privacy View and change privacy-related settings on an organizational leve…" at bounding box center [1114, 405] width 225 height 90
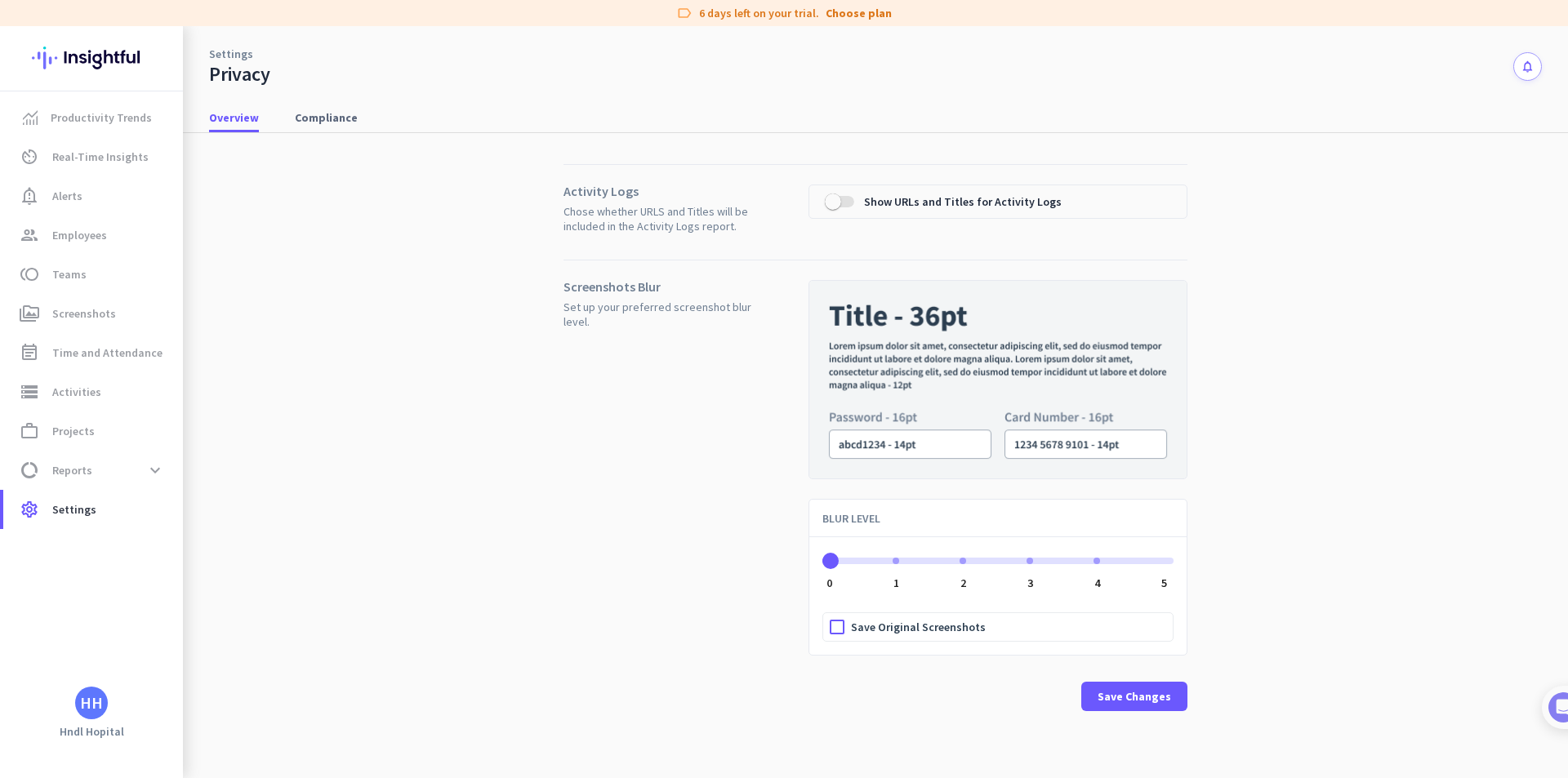
drag, startPoint x: 572, startPoint y: 213, endPoint x: 642, endPoint y: 213, distance: 70.0
click at [642, 213] on span "Chose whether URLS and Titles will be included in the Activity Logs report." at bounding box center [661, 219] width 196 height 29
drag, startPoint x: 828, startPoint y: 563, endPoint x: 902, endPoint y: 563, distance: 74.0
click at [902, 563] on span "ngx-slider" at bounding box center [898, 561] width 17 height 17
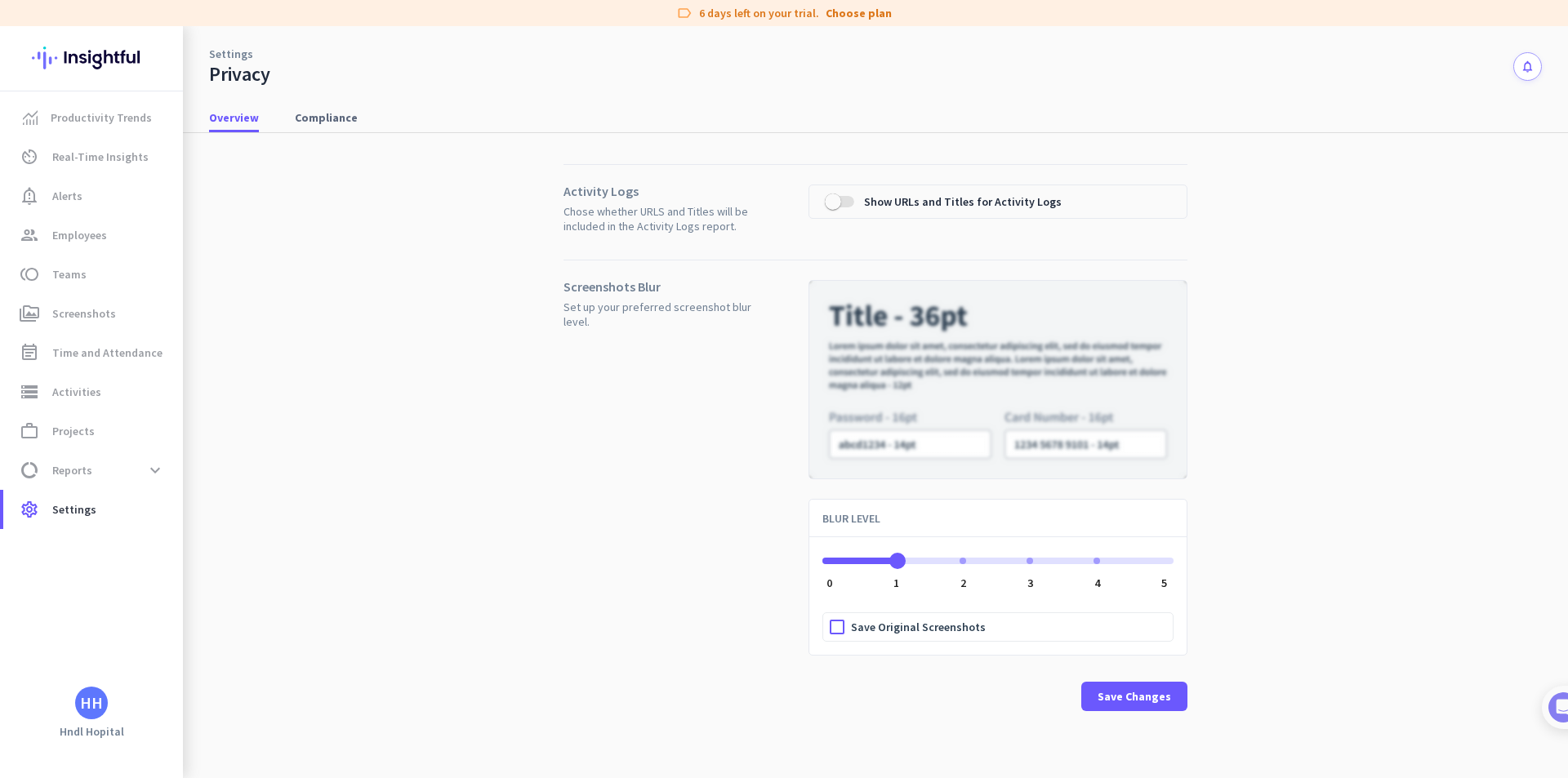
drag, startPoint x: 902, startPoint y: 563, endPoint x: 820, endPoint y: 552, distance: 82.7
click at [820, 552] on div "1 0 1 2 3 4 5 Save Original Screenshots" at bounding box center [998, 591] width 377 height 126
drag, startPoint x: 828, startPoint y: 572, endPoint x: 915, endPoint y: 569, distance: 87.1
click at [915, 569] on div "0 0 1 2 3 4 5" at bounding box center [998, 551] width 351 height 44
click at [900, 565] on span "ngx-slider" at bounding box center [998, 557] width 351 height 26
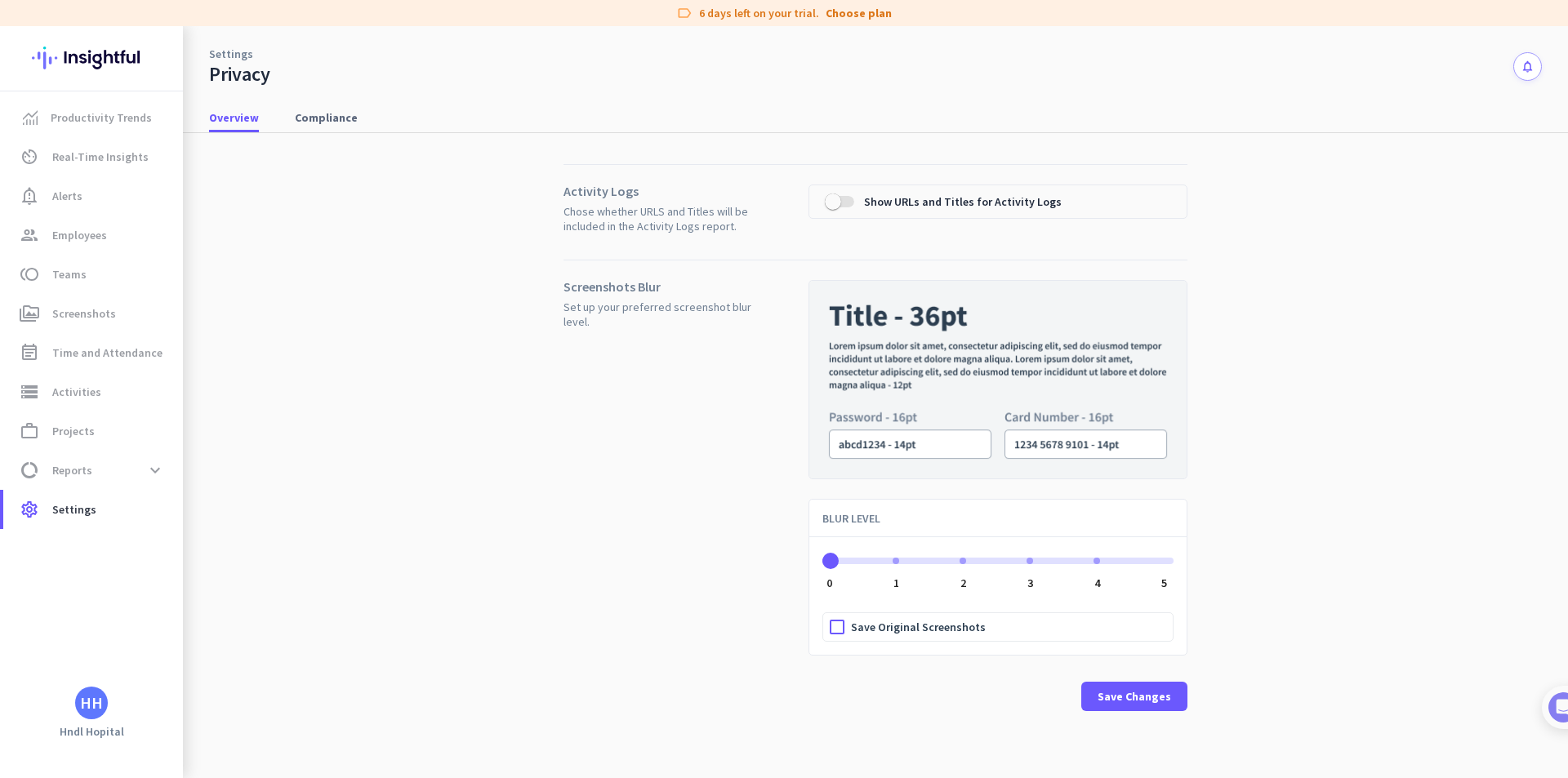
drag, startPoint x: 893, startPoint y: 561, endPoint x: 747, endPoint y: 565, distance: 146.1
click at [747, 565] on div "Screenshots Blur Set up your preferred screenshot blur level. BLUR LEVEL 0 0 1 …" at bounding box center [876, 498] width 624 height 477
click at [332, 133] on div "Activity Logs Chose whether URLS and Titles will be included in the Activity Lo…" at bounding box center [875, 451] width 1333 height 635
click at [330, 132] on div "Overview Compliance" at bounding box center [876, 118] width 1385 height 30
click at [94, 296] on link "perm_media Screenshots" at bounding box center [93, 314] width 179 height 40
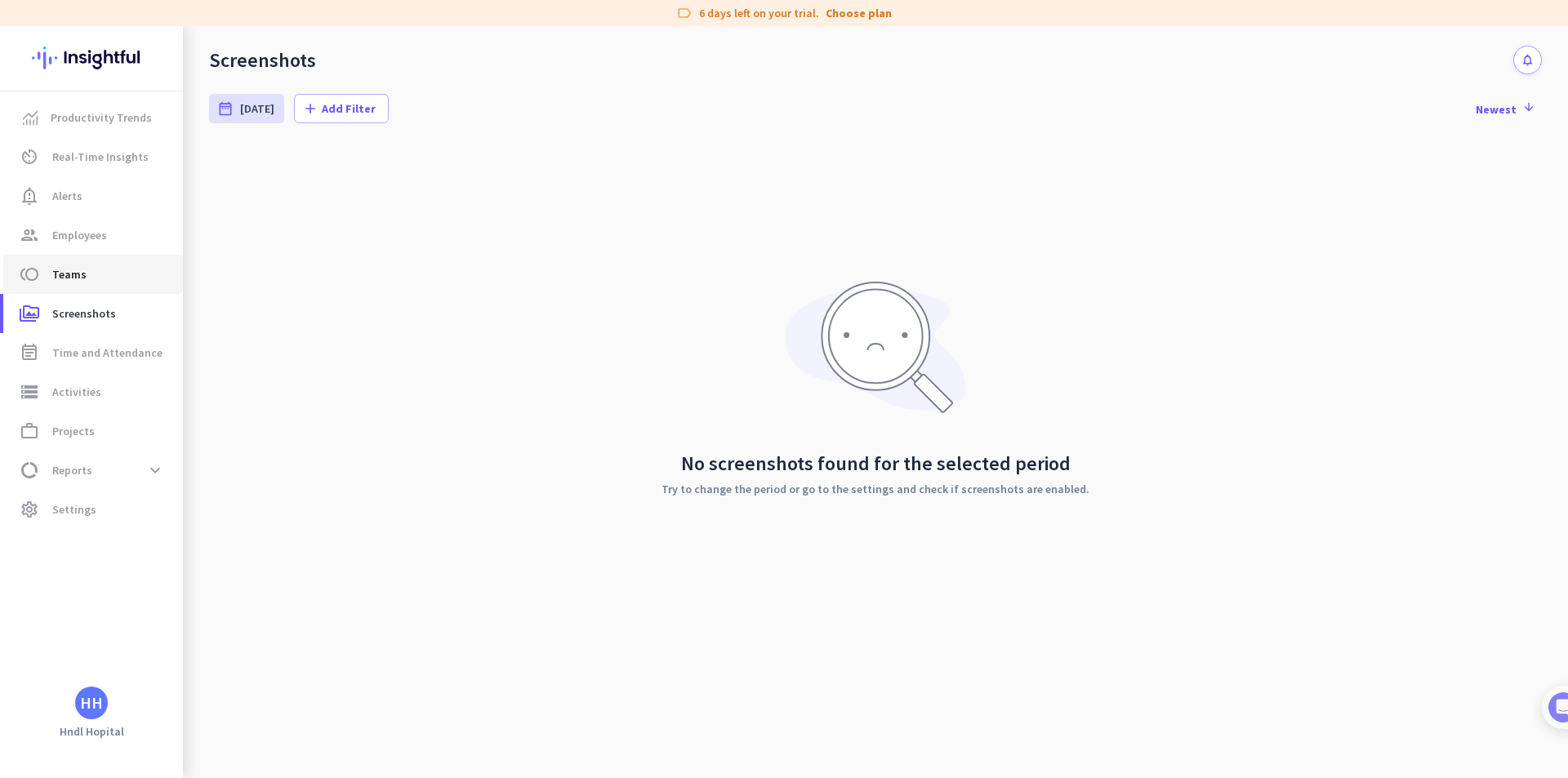
click at [85, 260] on link "toll Teams" at bounding box center [93, 274] width 179 height 40
click at [89, 241] on span "Employees" at bounding box center [79, 235] width 54 height 19
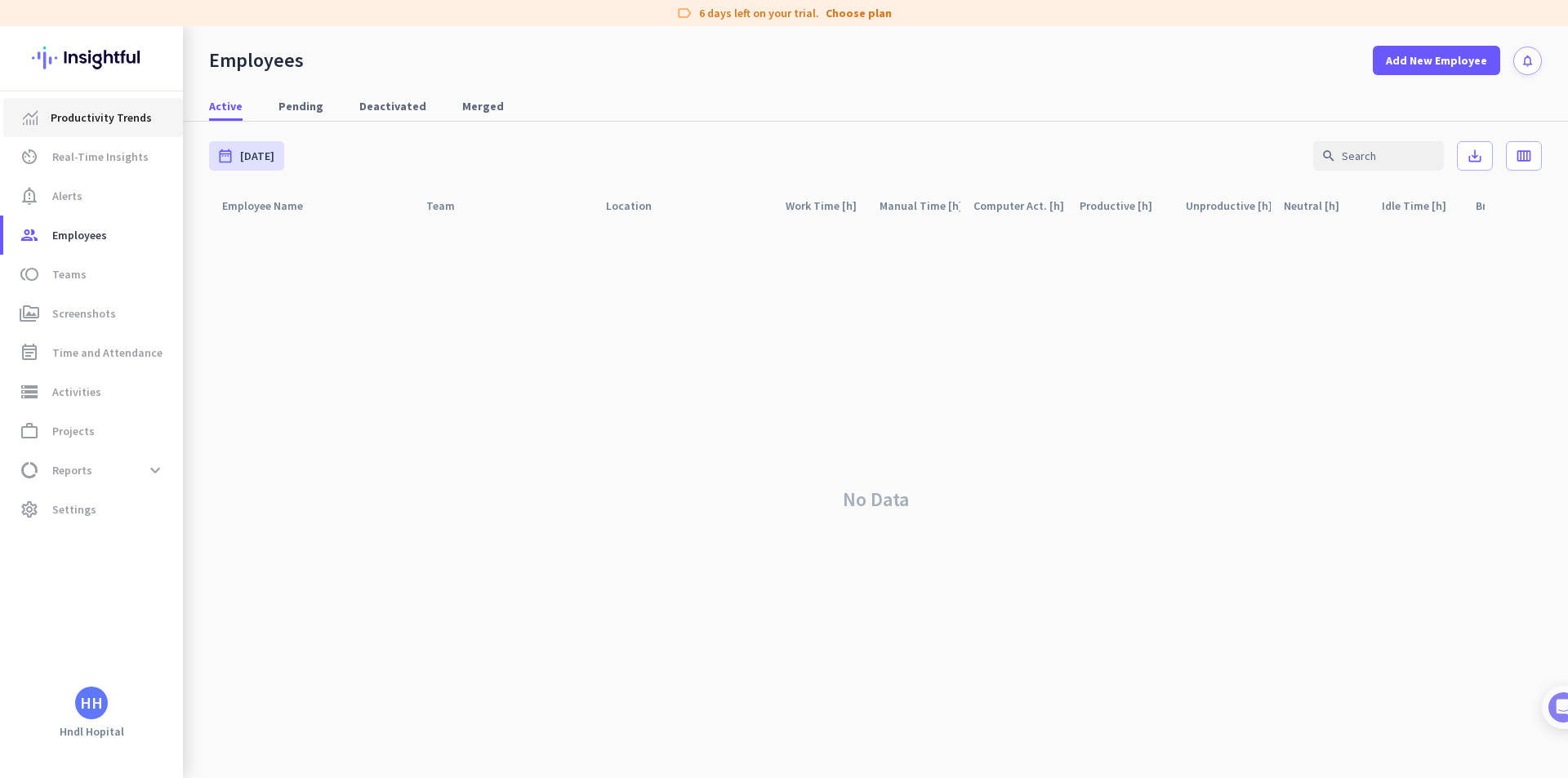
click at [93, 121] on span "Productivity Trends" at bounding box center [101, 117] width 101 height 19
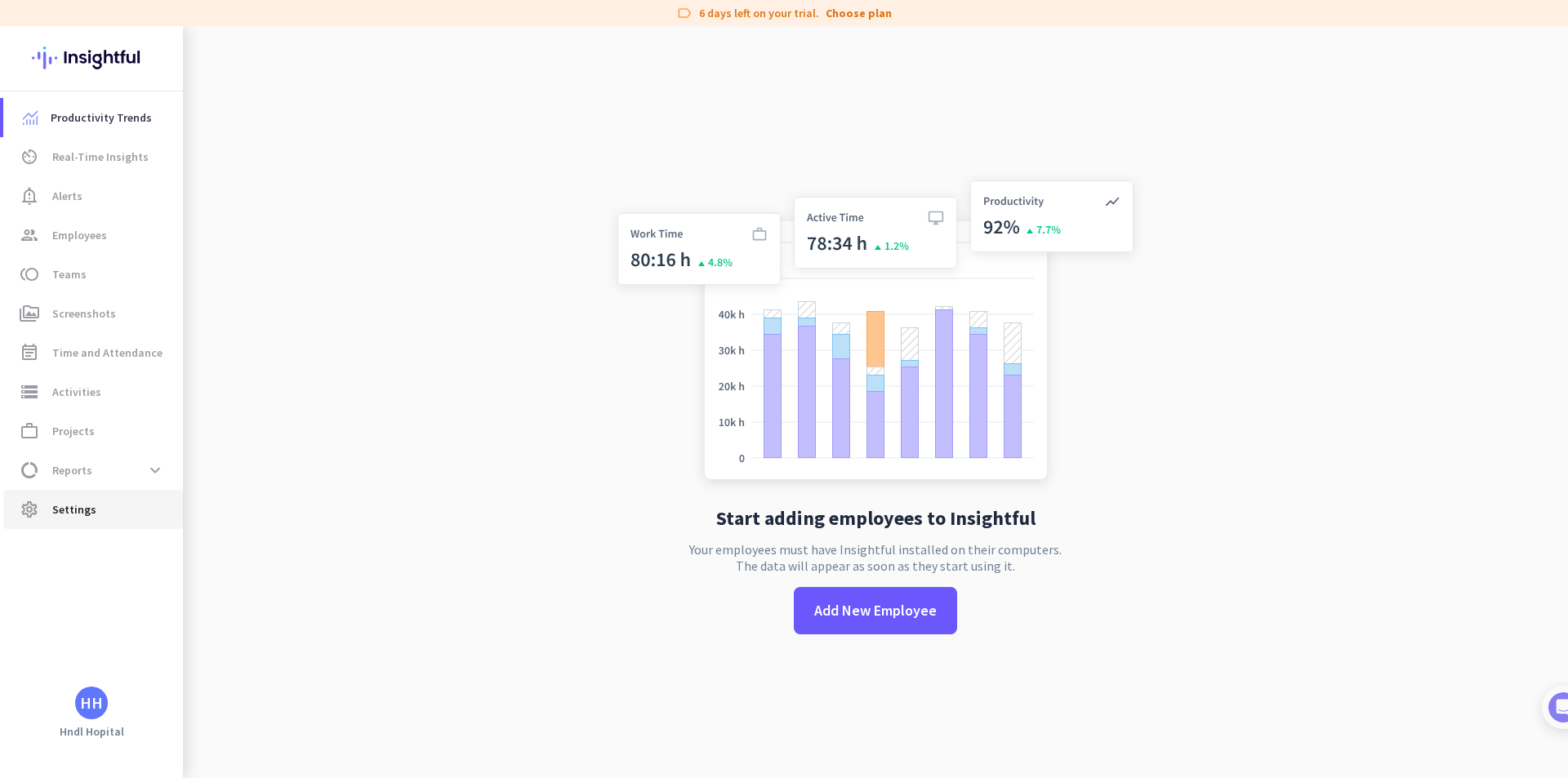
click at [26, 492] on link "settings Settings" at bounding box center [93, 509] width 179 height 40
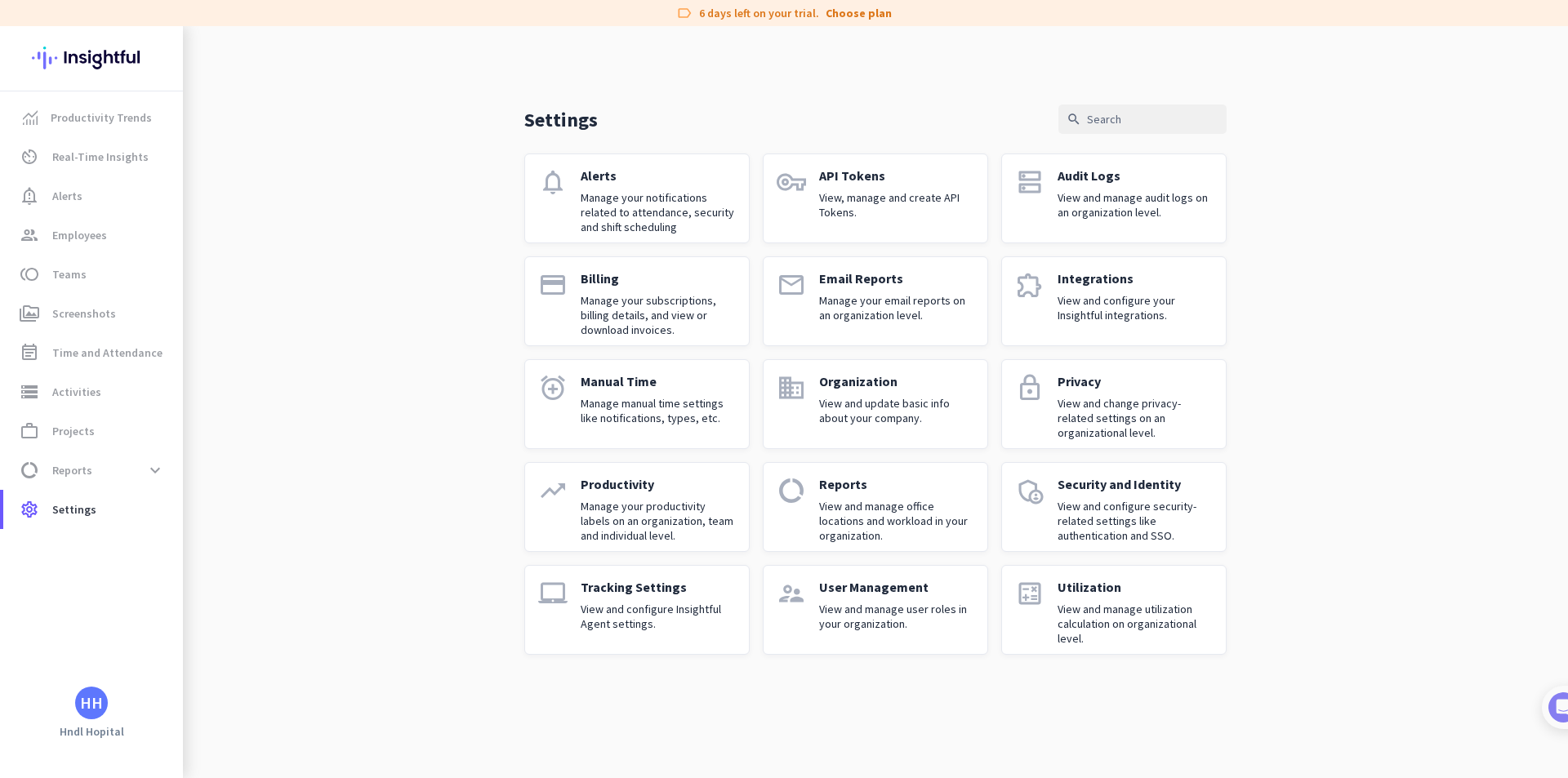
click at [683, 604] on p "View and configure Insightful Agent settings." at bounding box center [658, 616] width 155 height 29
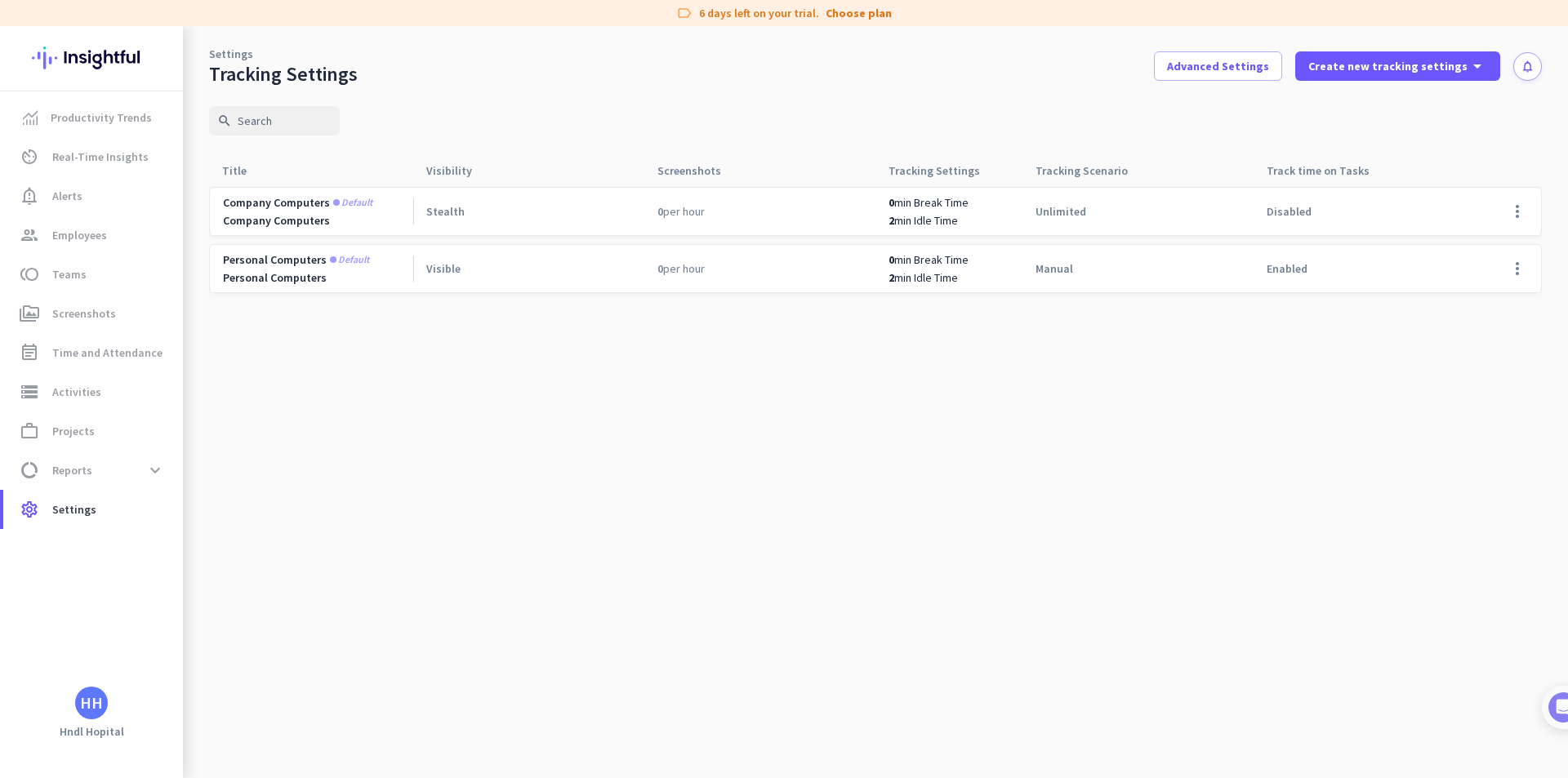
drag, startPoint x: 900, startPoint y: 202, endPoint x: 922, endPoint y: 217, distance: 26.6
click at [922, 217] on app-two-rows-cell "0 min Break Time 2 min Idle Time" at bounding box center [956, 212] width 134 height 33
click at [853, 311] on div at bounding box center [875, 249] width 1333 height 128
click at [1505, 220] on span at bounding box center [1517, 212] width 40 height 40
click at [1512, 217] on div at bounding box center [784, 389] width 1568 height 778
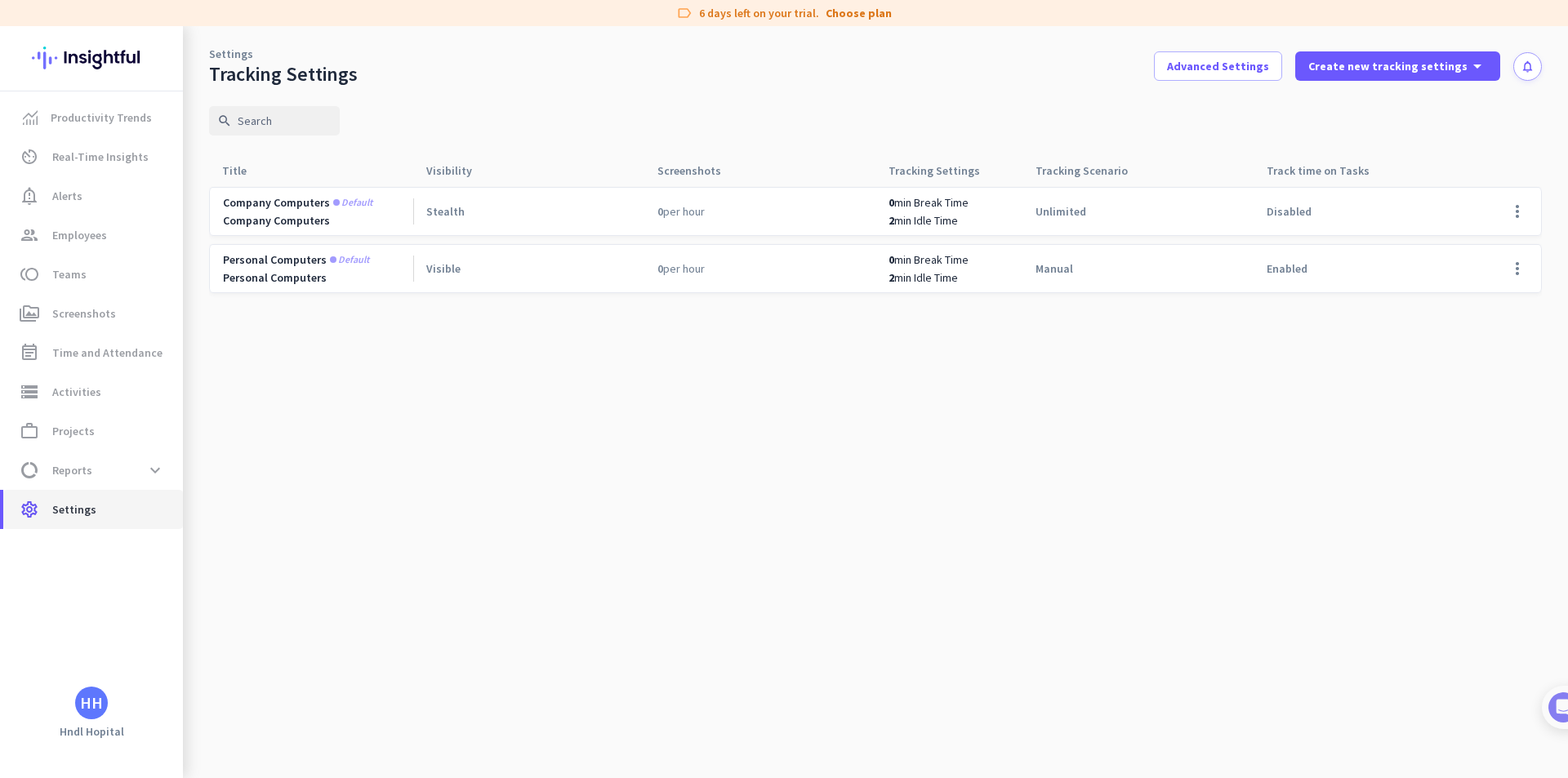
click at [87, 518] on span "Settings" at bounding box center [74, 509] width 44 height 19
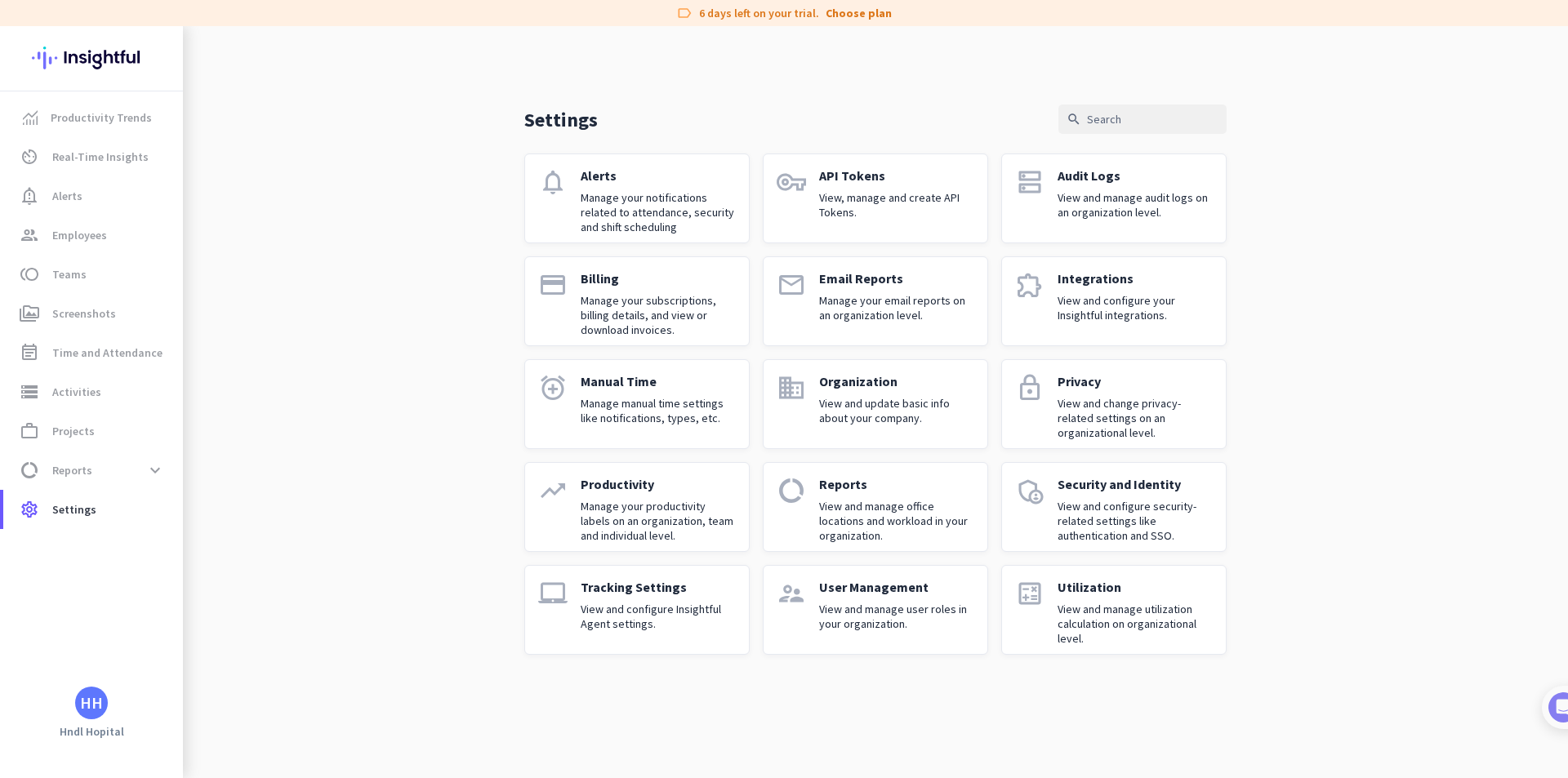
click at [1193, 527] on p "View and configure security-related settings like authentication and SSO." at bounding box center [1135, 521] width 155 height 44
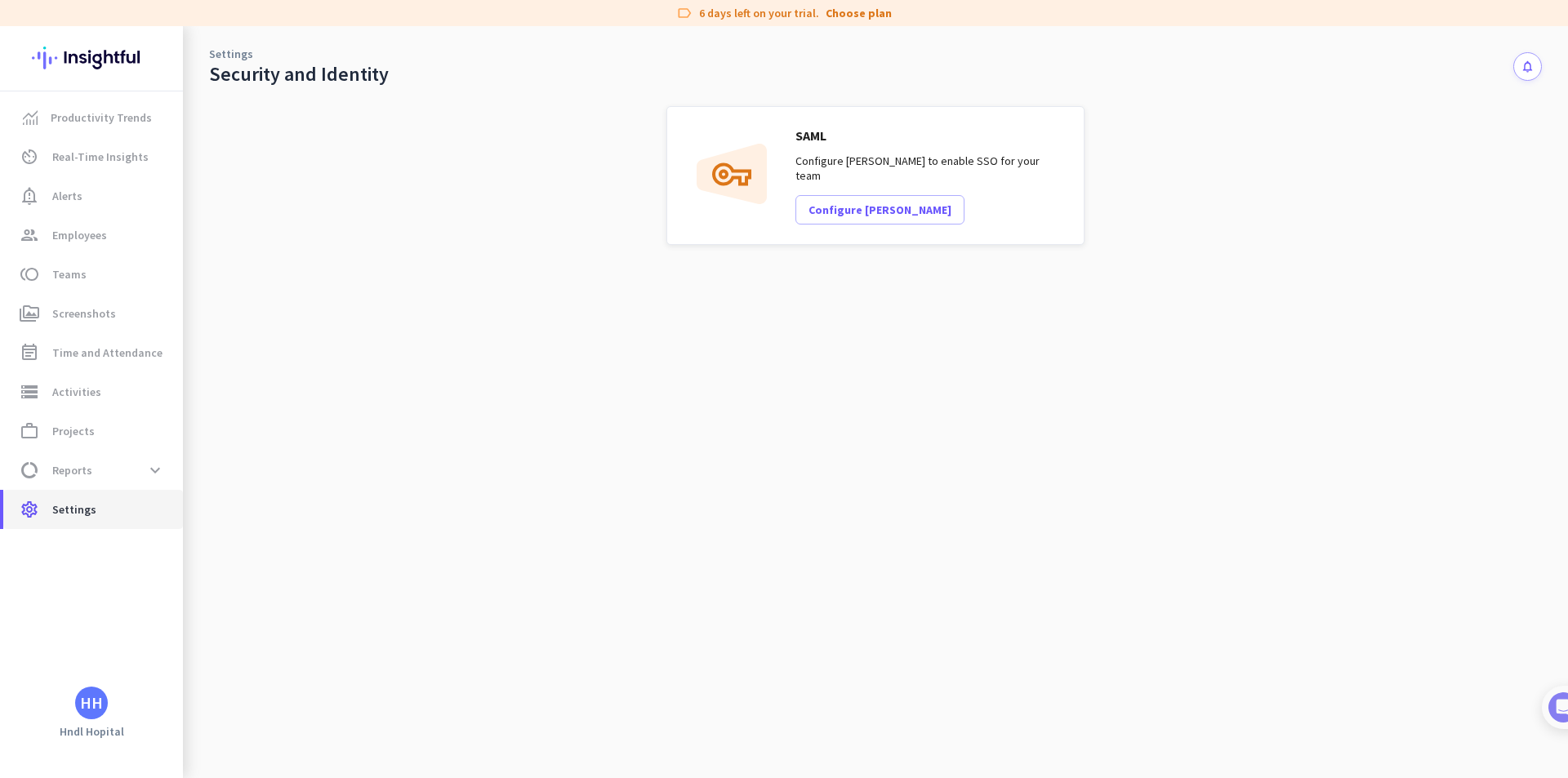
click at [92, 515] on span "Settings" at bounding box center [74, 509] width 44 height 19
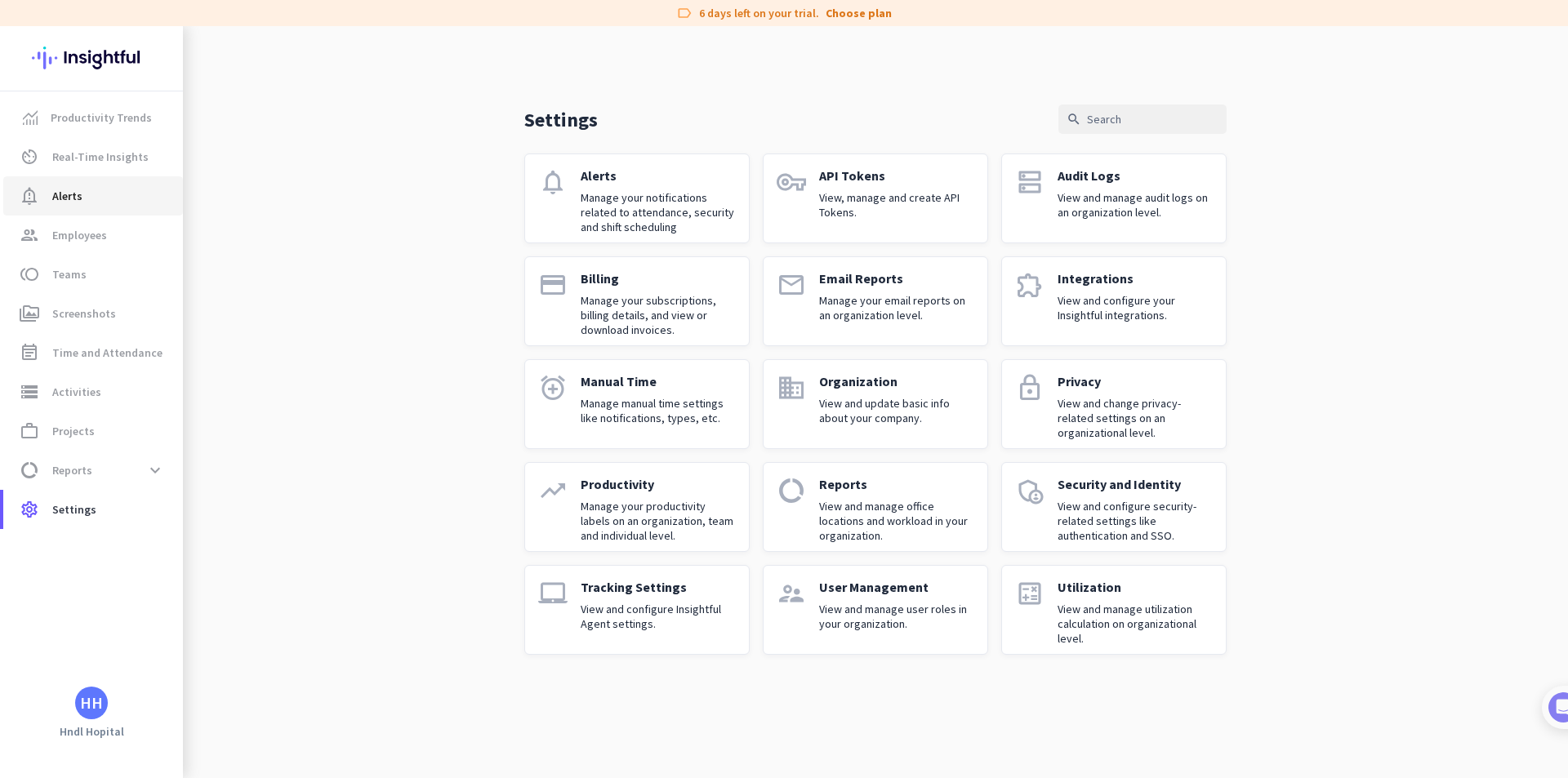
click at [71, 208] on link "notification_important Alerts" at bounding box center [93, 196] width 179 height 40
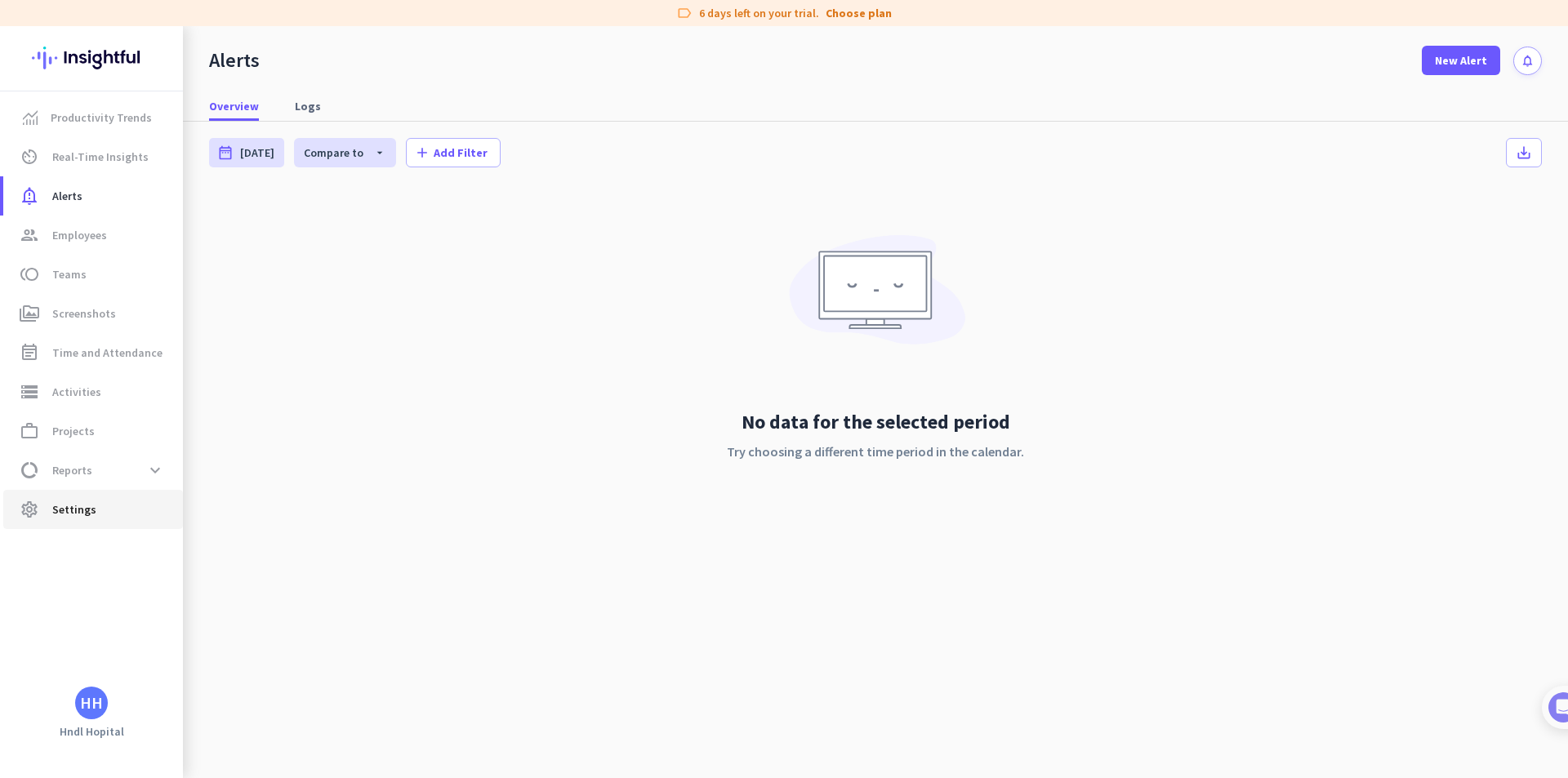
click at [57, 505] on span "Settings" at bounding box center [74, 509] width 44 height 19
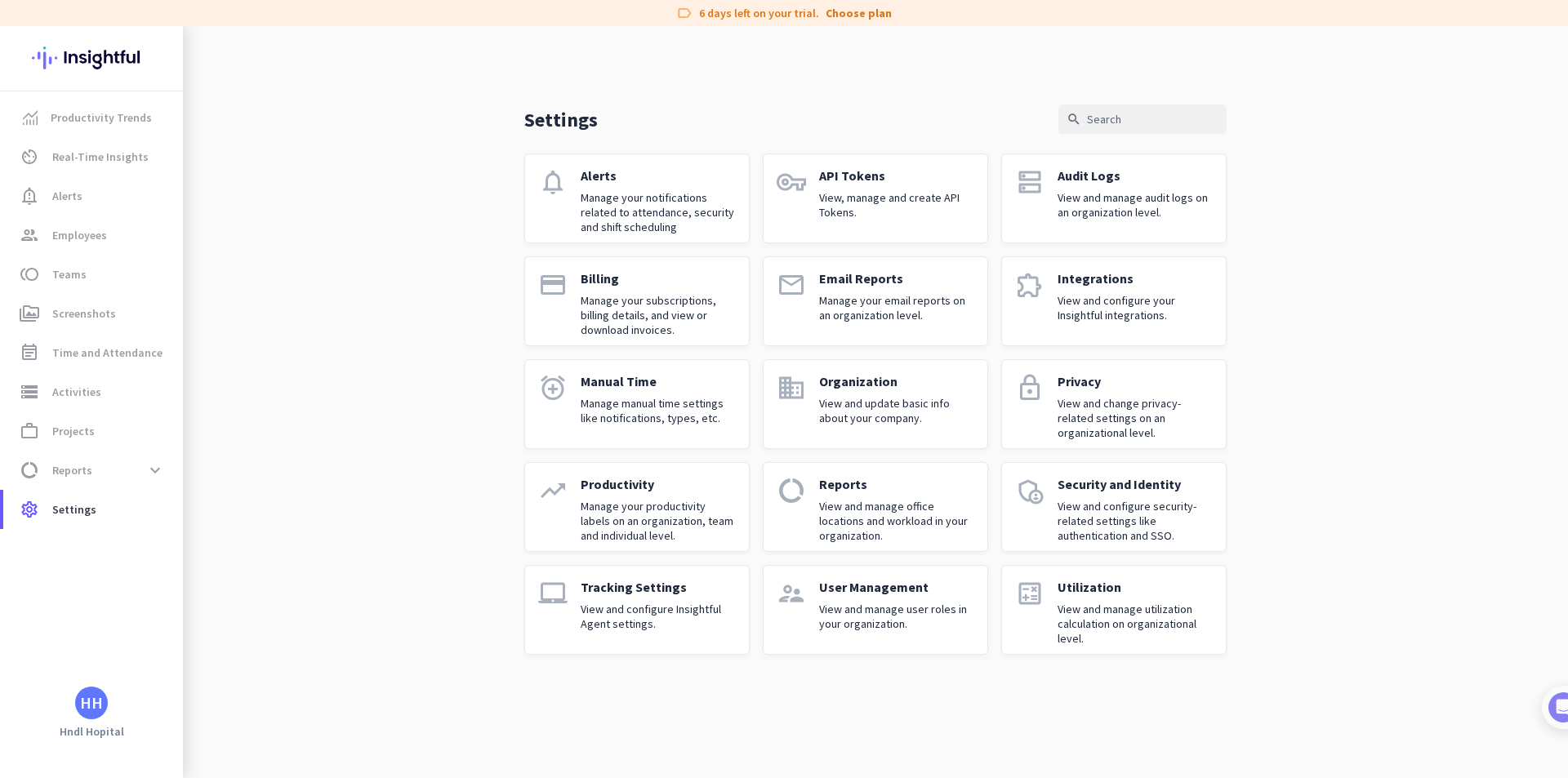
click at [572, 211] on link "notifications Alerts Manage your notifications related to attendance, security …" at bounding box center [636, 199] width 225 height 90
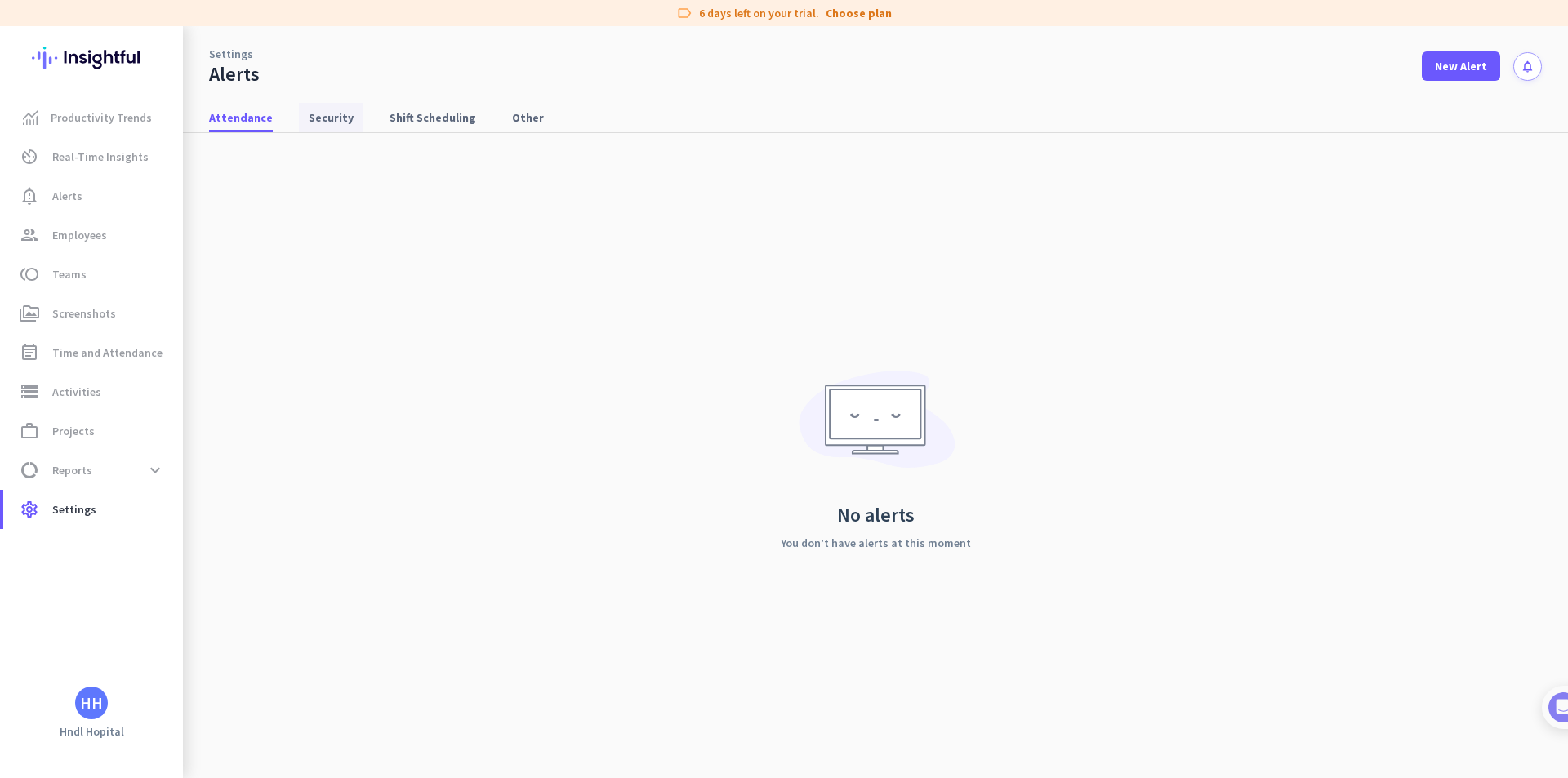
click at [302, 117] on link "Security" at bounding box center [331, 118] width 64 height 29
click at [392, 127] on span "Shift Scheduling" at bounding box center [433, 118] width 86 height 29
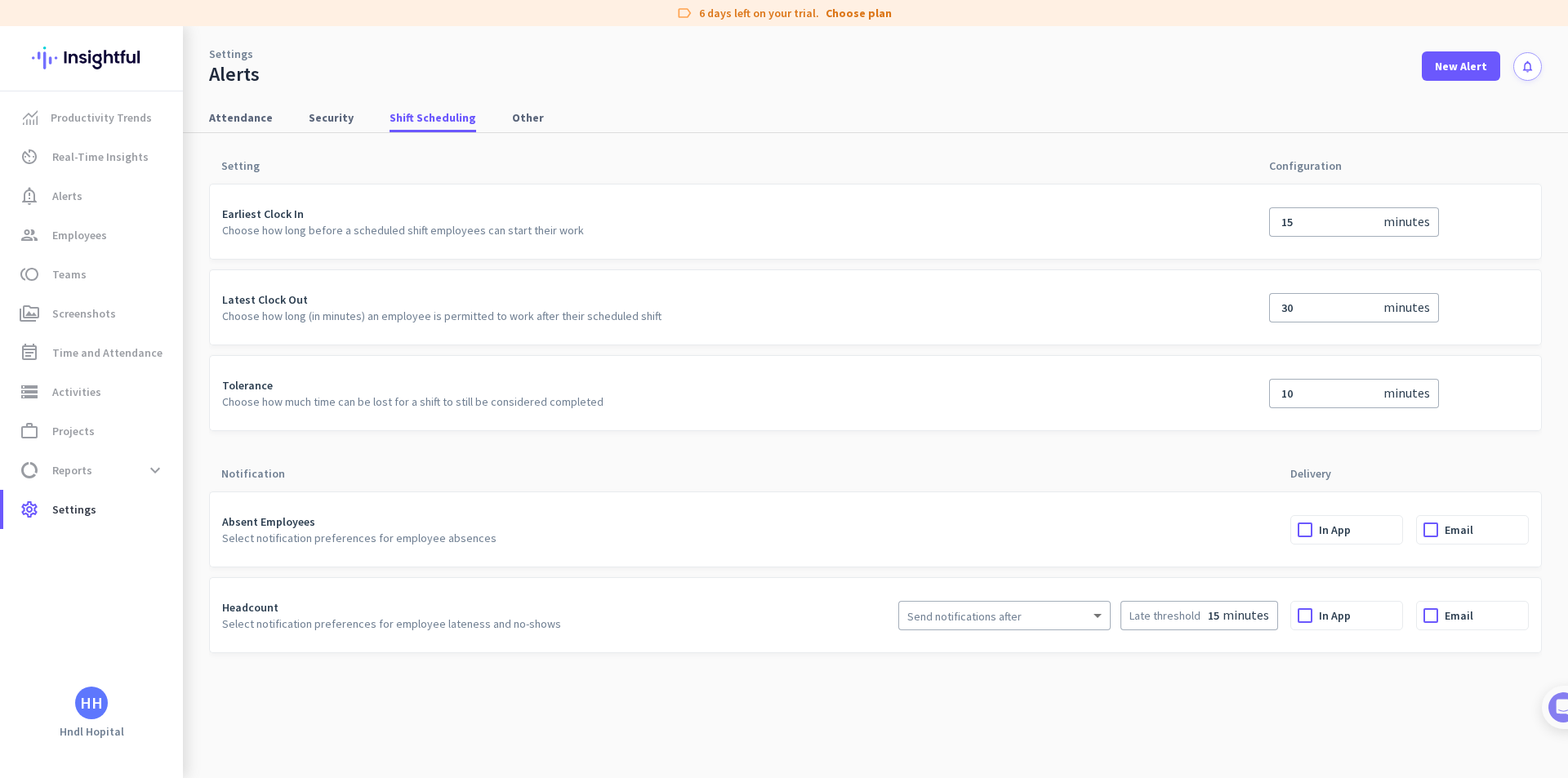
drag, startPoint x: 278, startPoint y: 226, endPoint x: 348, endPoint y: 232, distance: 70.3
click at [346, 232] on p "Choose how long before a scheduled shift employees can start their work" at bounding box center [739, 231] width 1035 height 17
click at [351, 232] on p "Choose how long before a scheduled shift employees can start their work" at bounding box center [739, 231] width 1035 height 17
drag, startPoint x: 569, startPoint y: 231, endPoint x: 325, endPoint y: 233, distance: 244.0
click at [325, 233] on p "Choose how long before a scheduled shift employees can start their work" at bounding box center [739, 231] width 1035 height 17
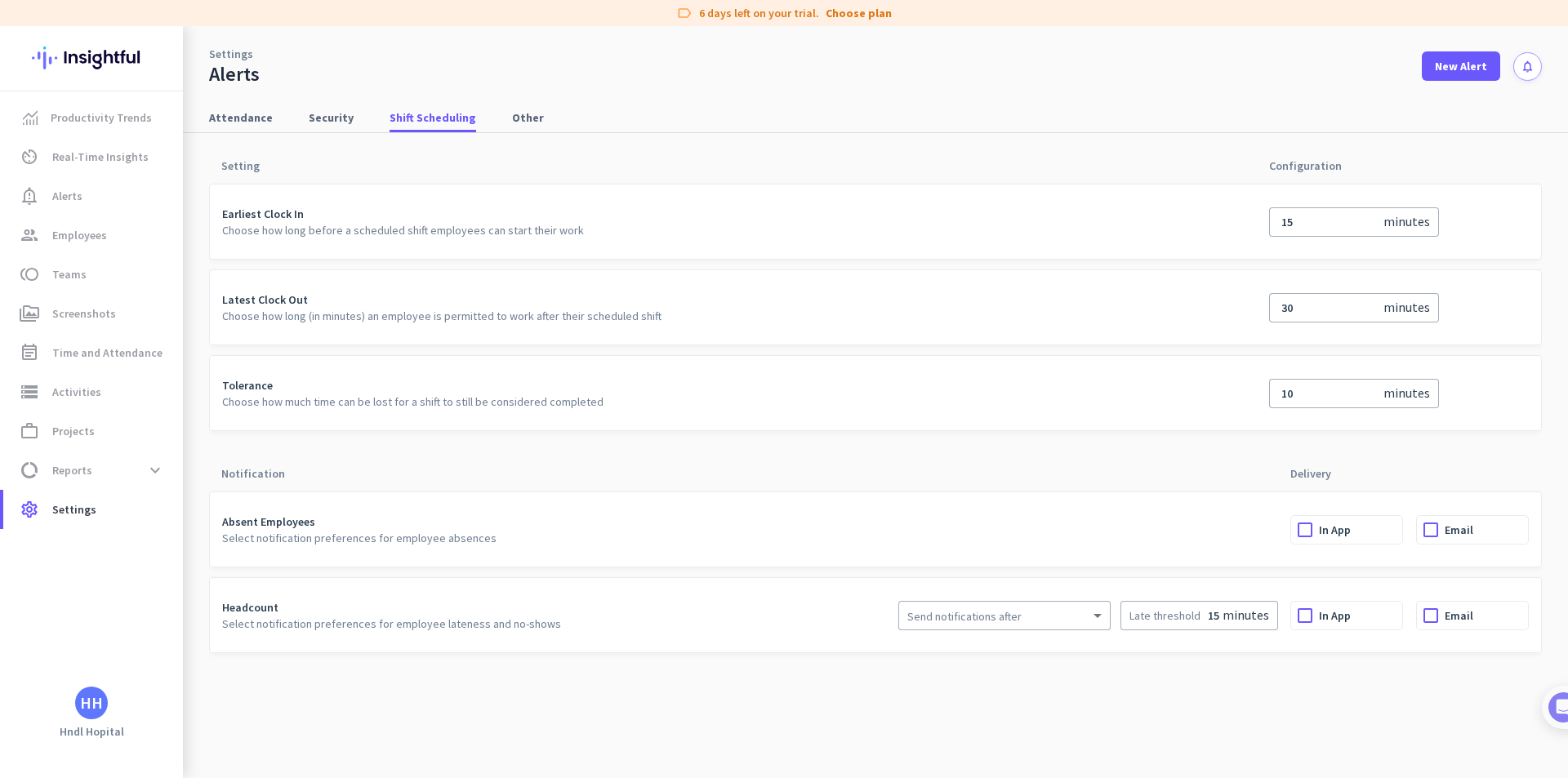
click at [307, 237] on p "Choose how long before a scheduled shift employees can start their work" at bounding box center [739, 231] width 1035 height 17
click at [1293, 529] on div at bounding box center [1305, 530] width 28 height 28
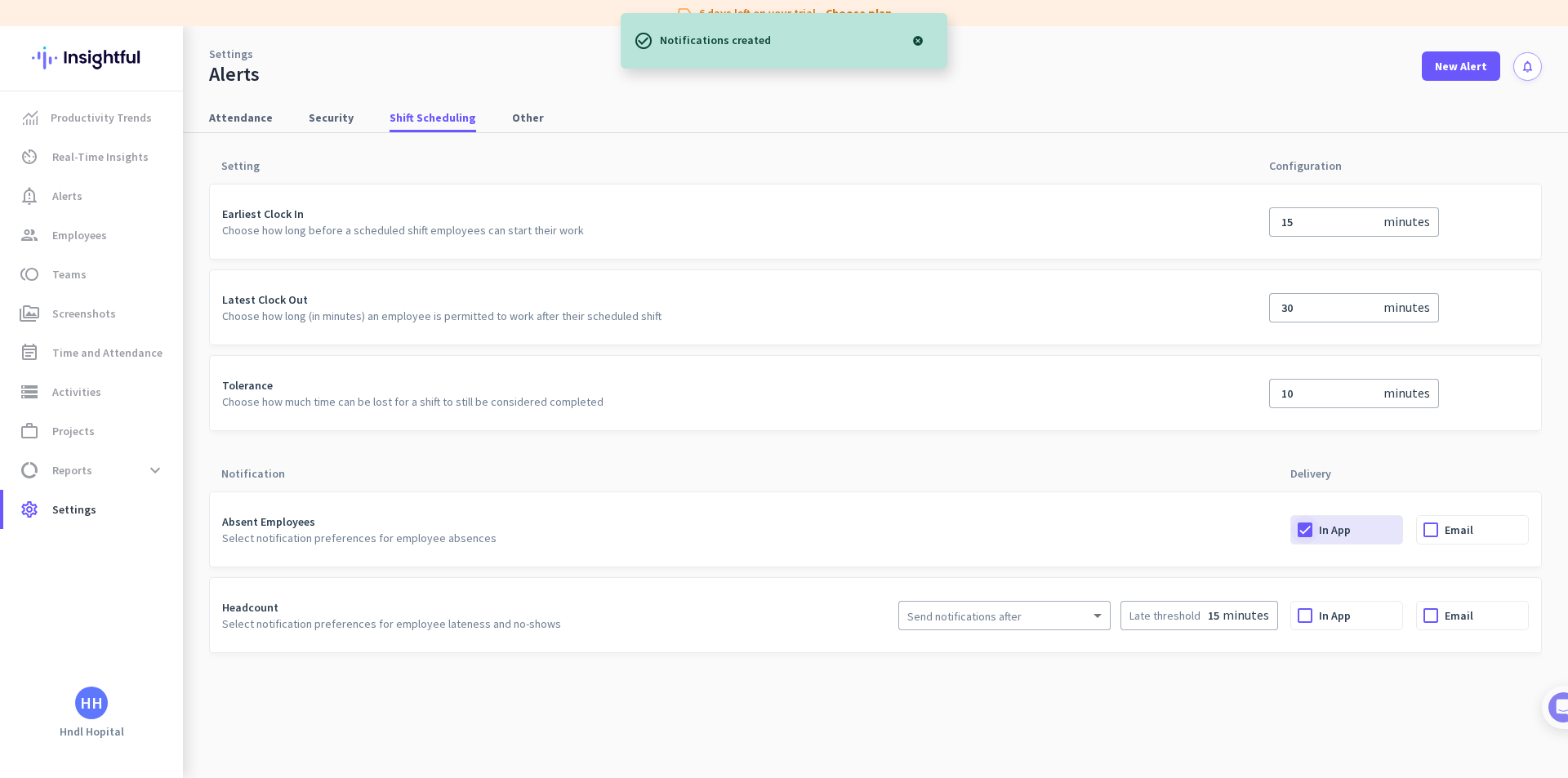
click at [1300, 528] on div at bounding box center [1305, 530] width 28 height 28
click at [84, 400] on span "Activities" at bounding box center [76, 392] width 49 height 19
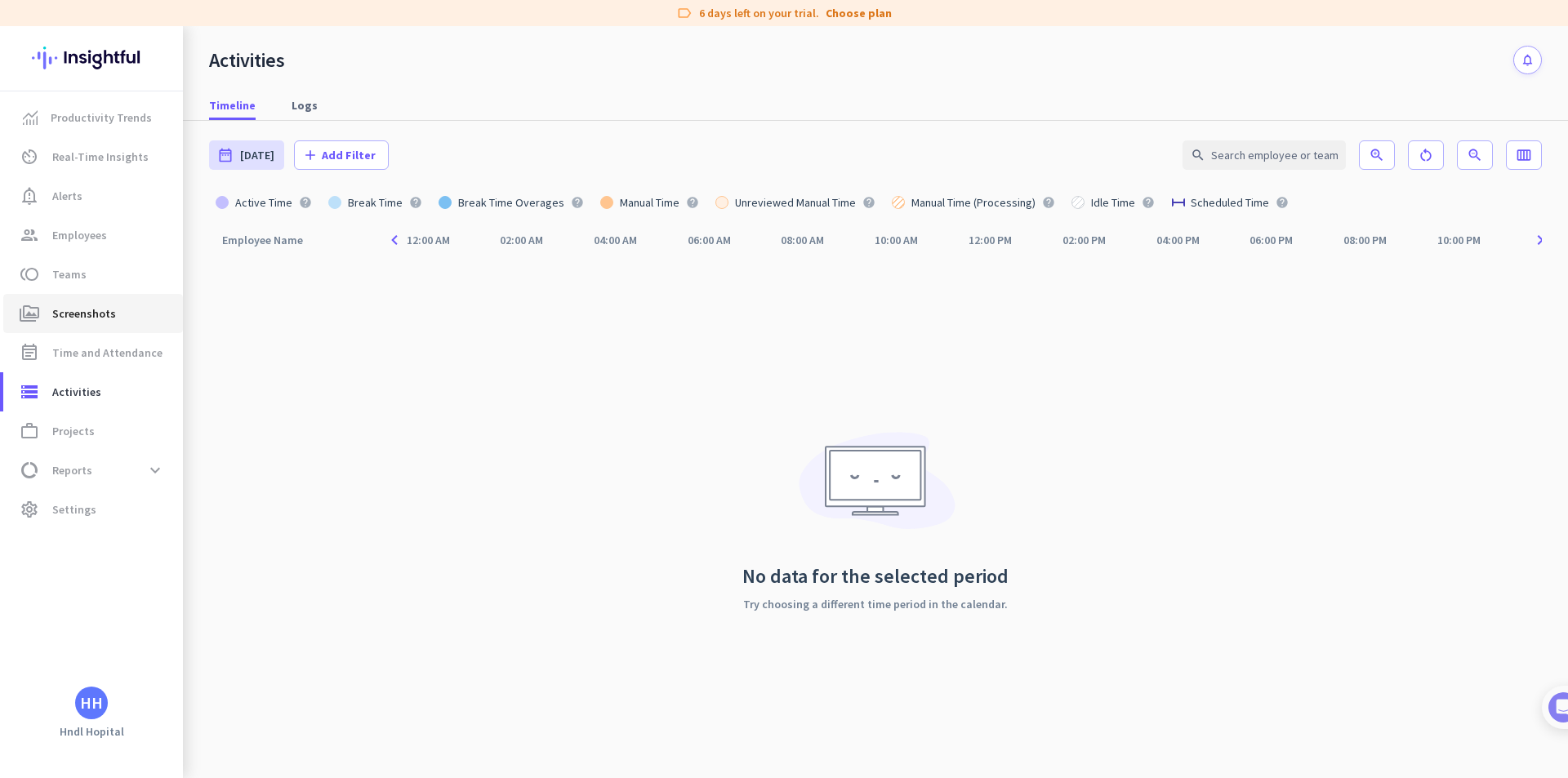
click at [56, 319] on span "Screenshots" at bounding box center [84, 313] width 63 height 19
type input "[DATE] - [DATE]"
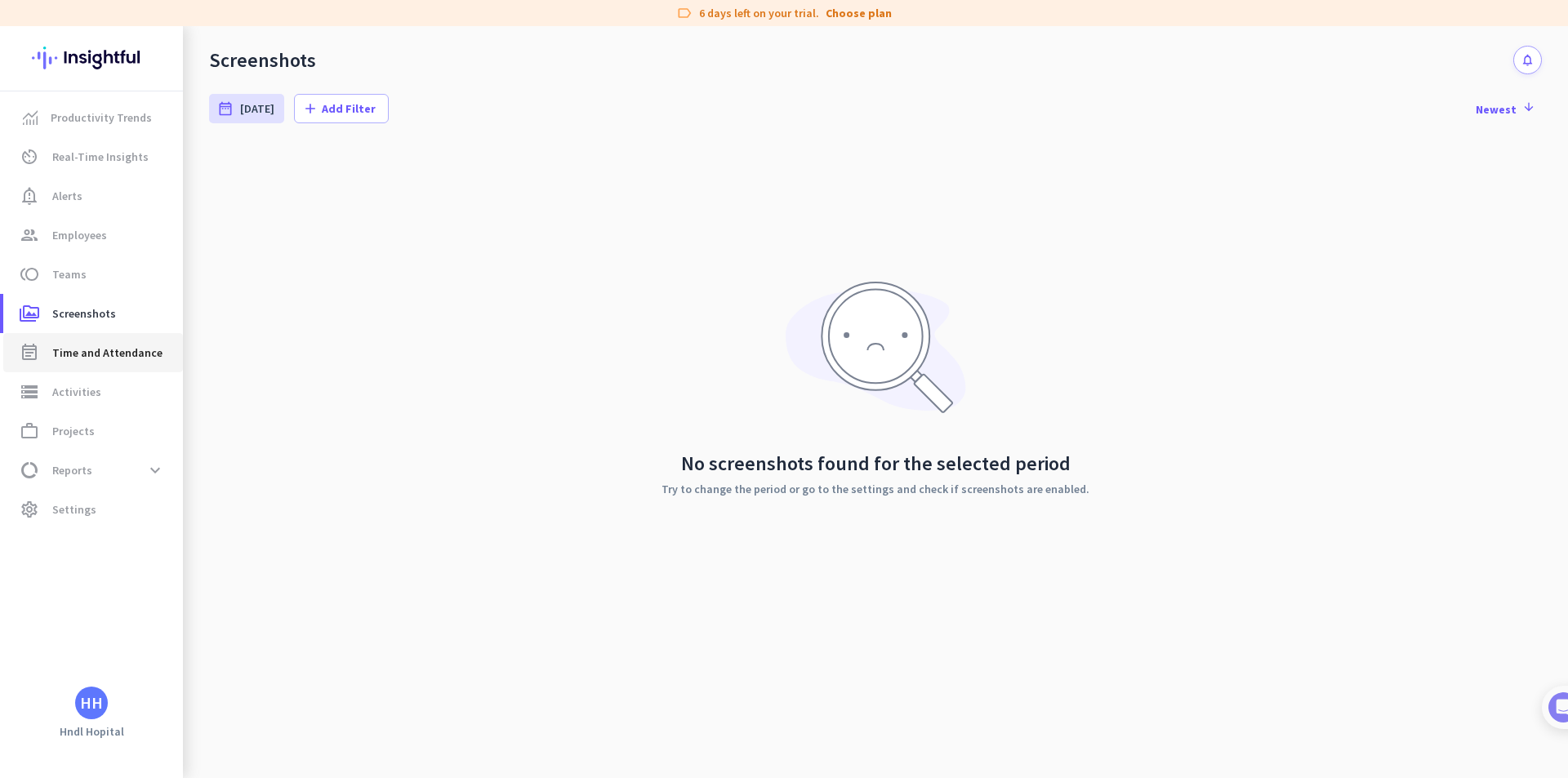
click at [64, 357] on span "Time and Attendance" at bounding box center [108, 352] width 110 height 19
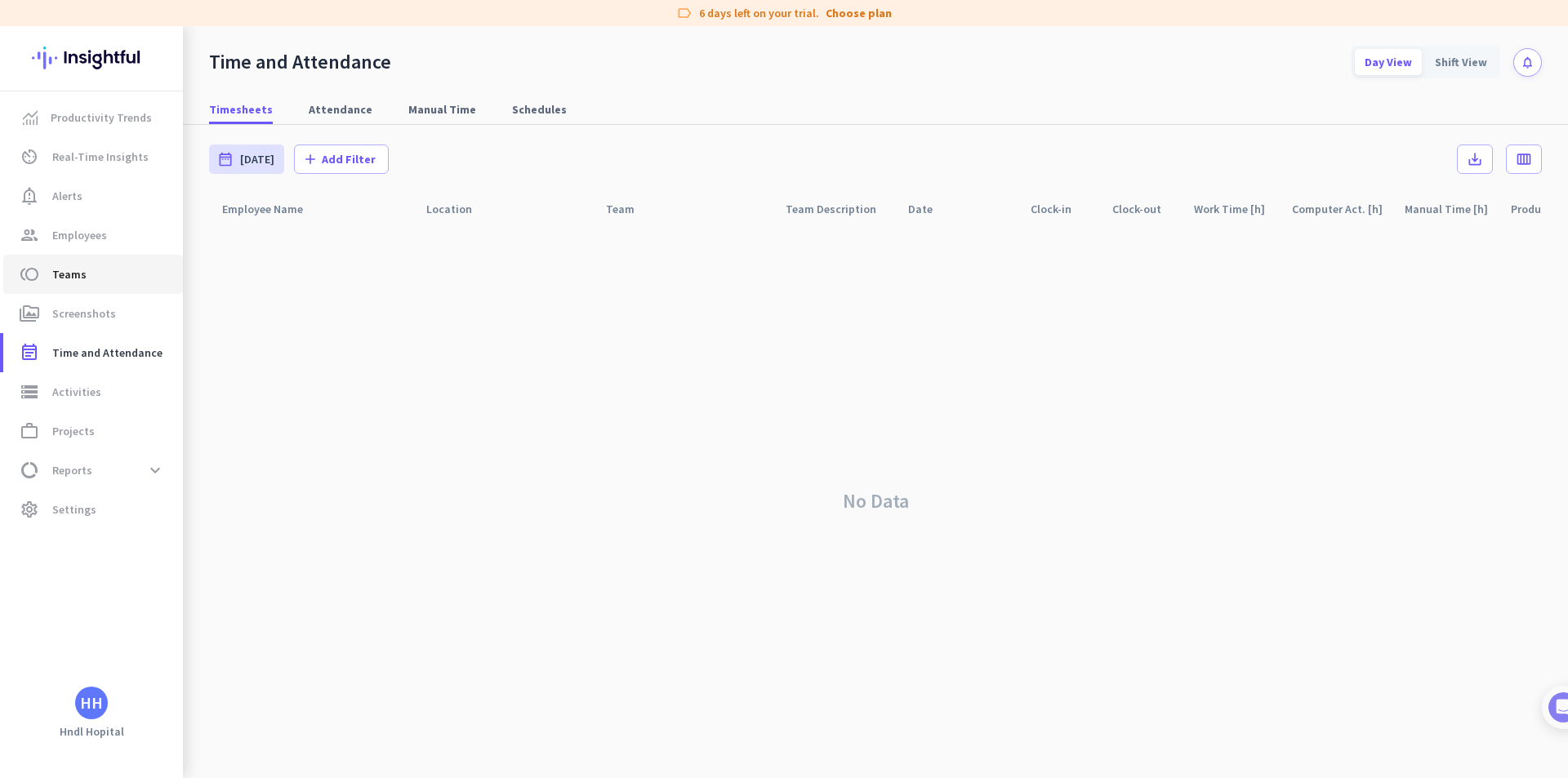
click at [82, 280] on span "Teams" at bounding box center [69, 274] width 34 height 19
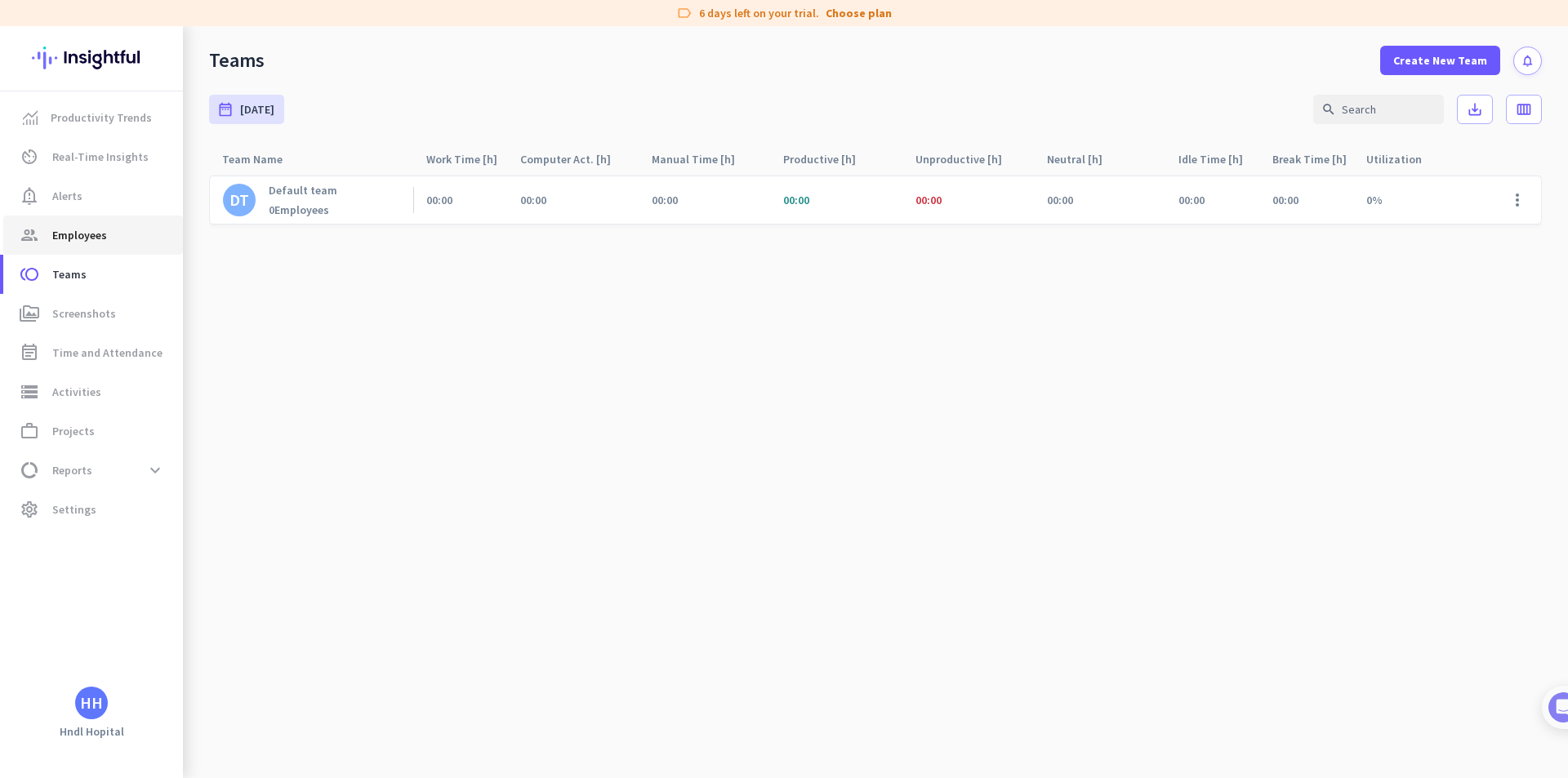
click at [91, 245] on link "group Employees" at bounding box center [93, 235] width 179 height 40
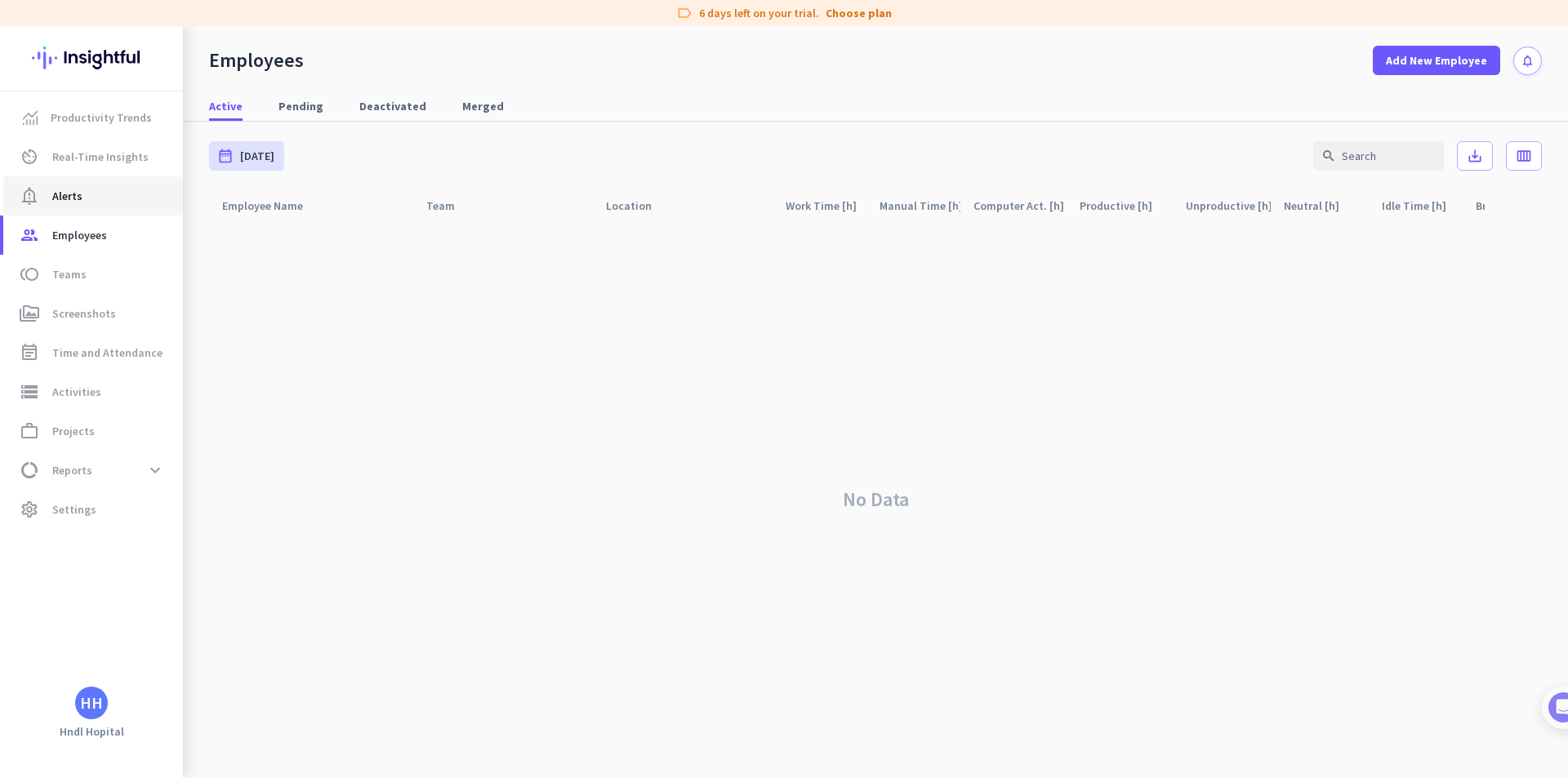
click at [88, 191] on span "notification_important Alerts" at bounding box center [93, 195] width 154 height 19
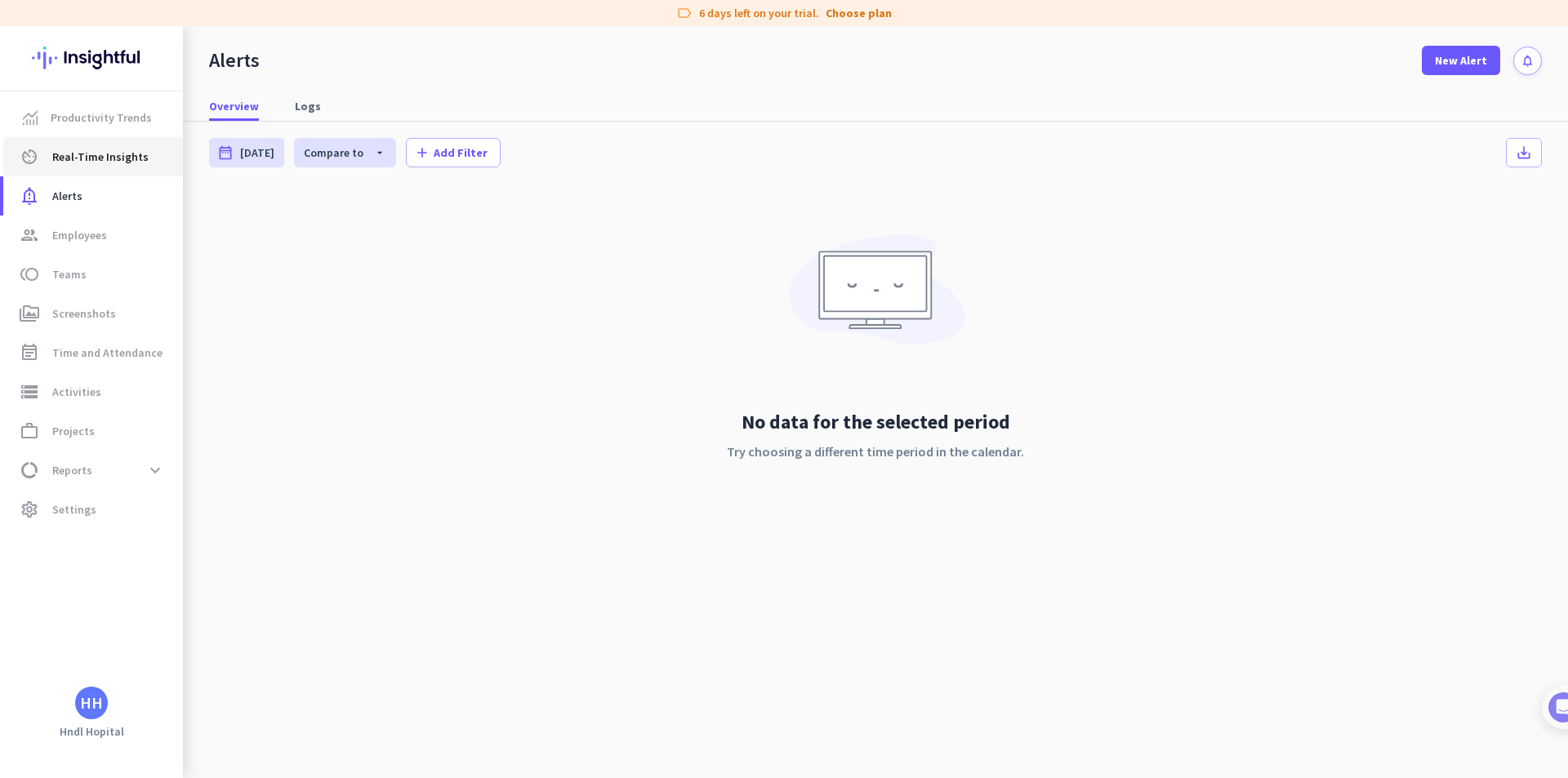
click at [86, 160] on span "Real-Time Insights" at bounding box center [100, 156] width 97 height 19
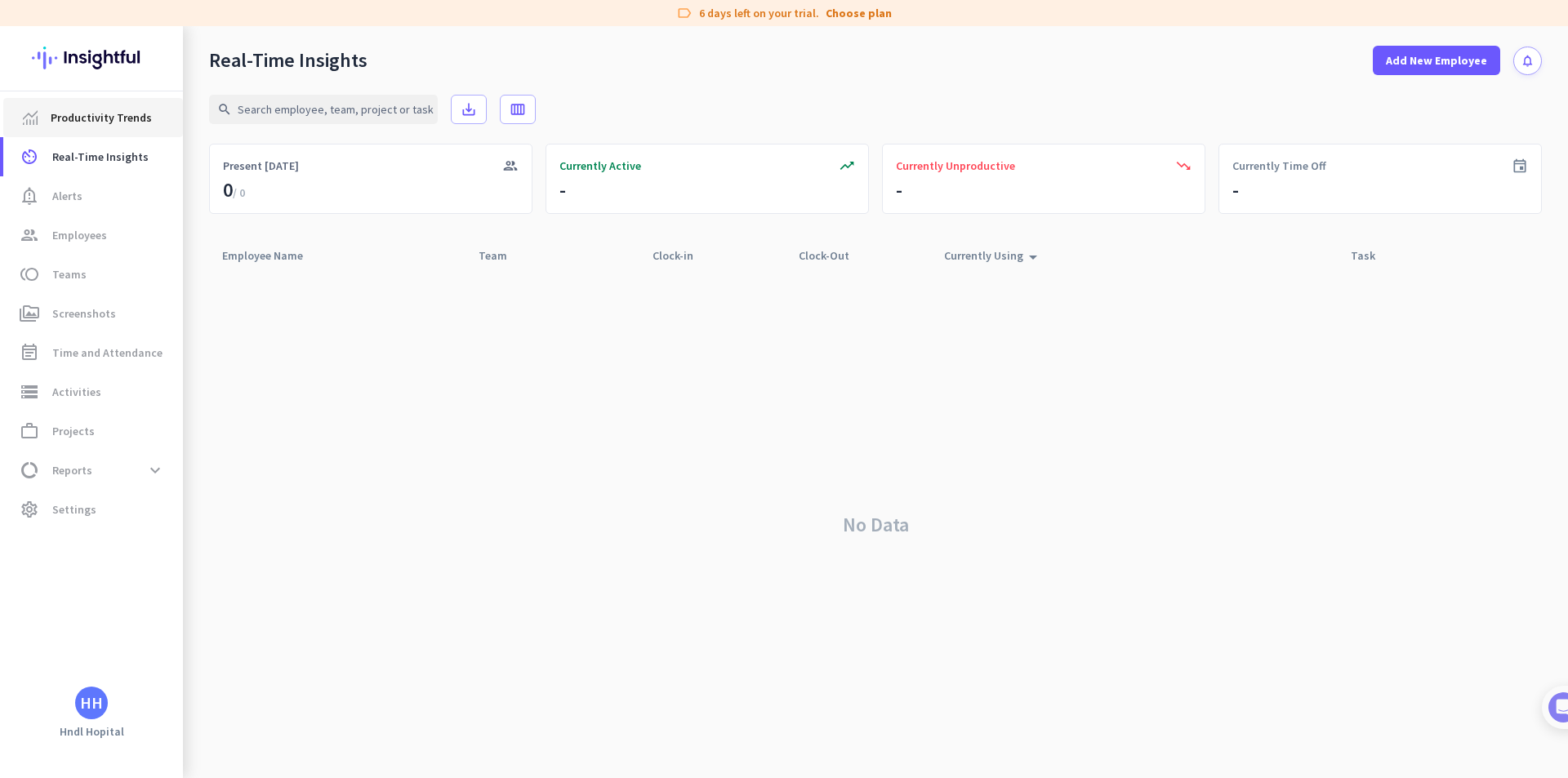
click at [88, 126] on span "Productivity Trends" at bounding box center [101, 117] width 101 height 19
